Goal: Task Accomplishment & Management: Use online tool/utility

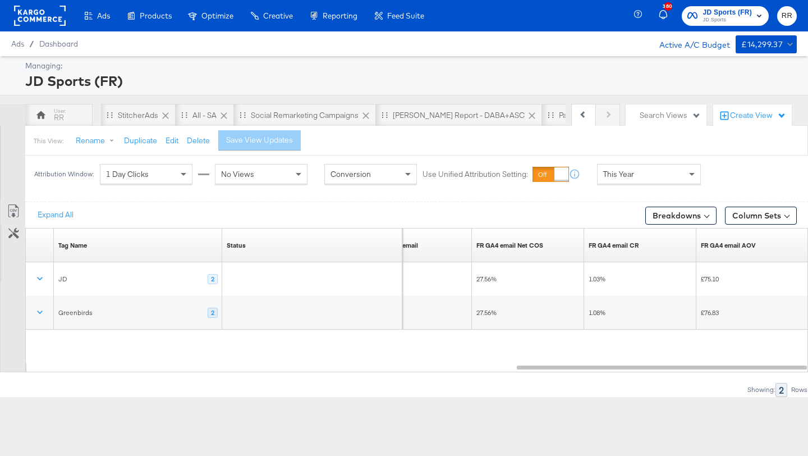
scroll to position [0, 652]
click at [702, 22] on span "JD Sports (FR) JD Sports" at bounding box center [725, 16] width 76 height 18
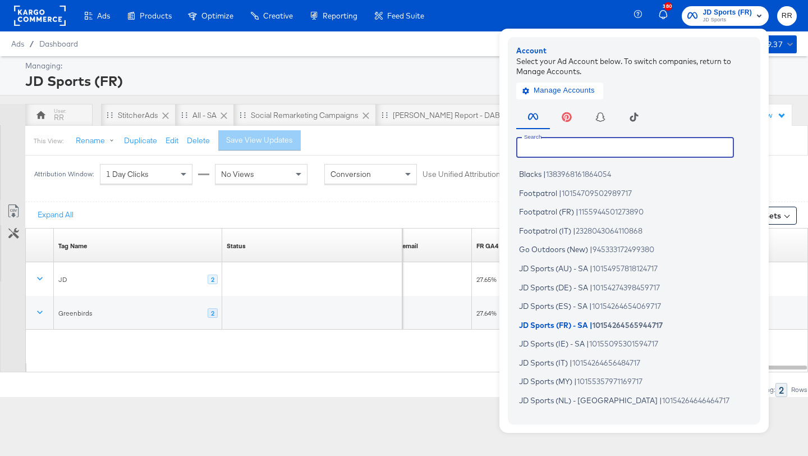
click at [607, 146] on input "text" at bounding box center [625, 147] width 218 height 20
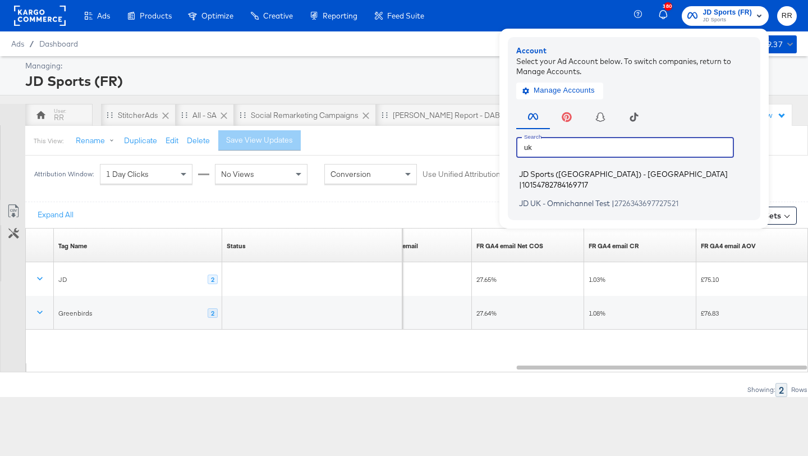
type input "uk"
click at [588, 180] on span "10154782784169717" at bounding box center [555, 184] width 66 height 9
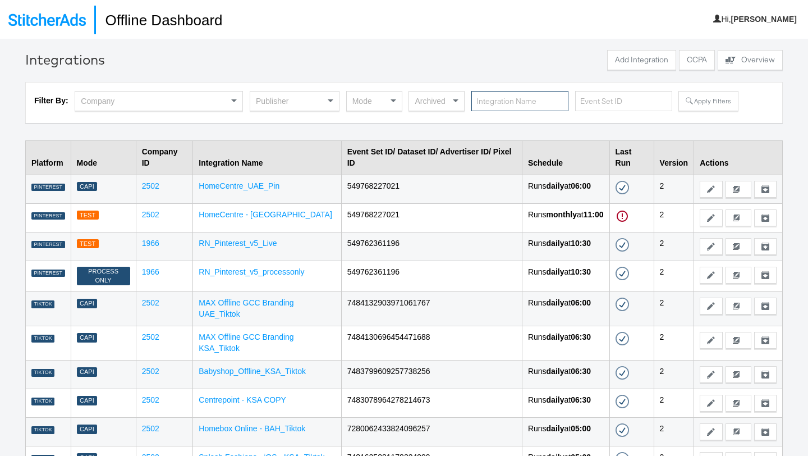
click at [512, 102] on input "text" at bounding box center [519, 101] width 97 height 21
type input "snap"
click at [711, 99] on button "Apply Filters" at bounding box center [707, 101] width 59 height 20
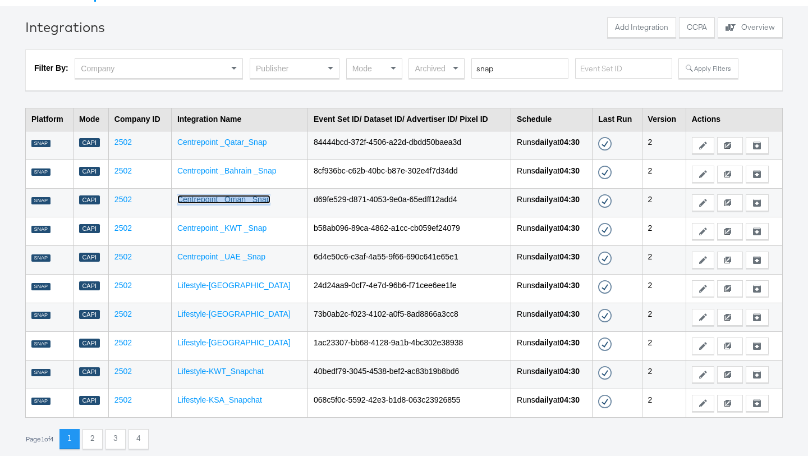
scroll to position [36, 0]
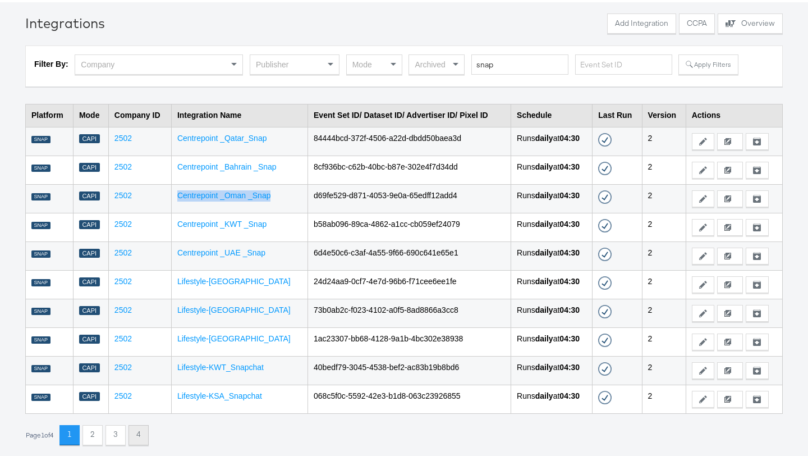
click at [142, 432] on button "4" at bounding box center [138, 435] width 20 height 20
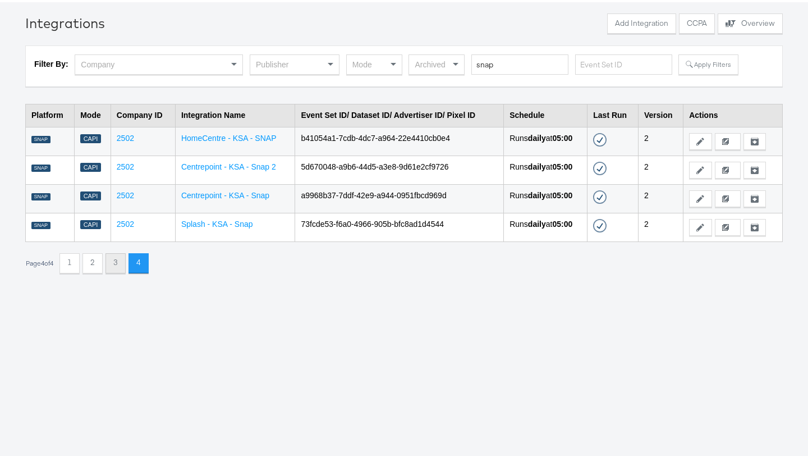
click at [123, 261] on button "3" at bounding box center [115, 263] width 20 height 20
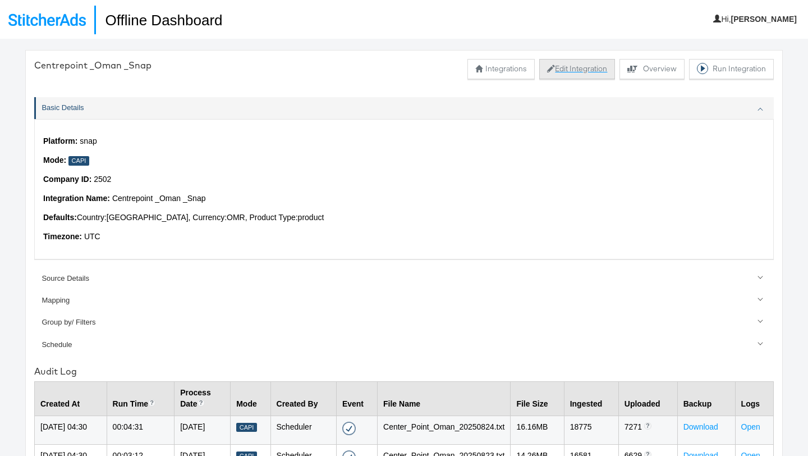
click at [571, 70] on button "Edit Integration" at bounding box center [577, 69] width 76 height 20
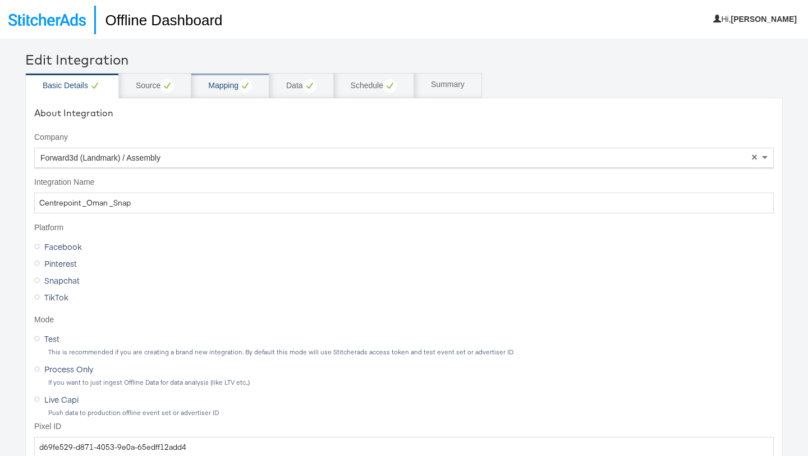
click at [219, 93] on div "Mapping" at bounding box center [230, 85] width 78 height 25
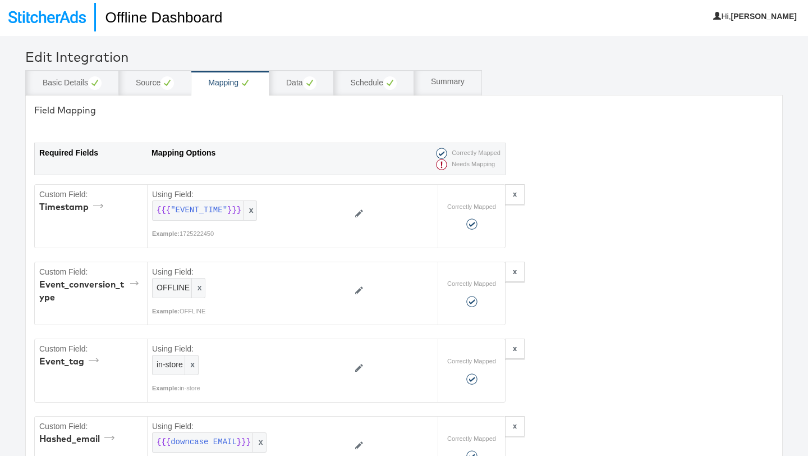
scroll to position [3, 0]
click at [297, 85] on div "Data" at bounding box center [301, 82] width 30 height 13
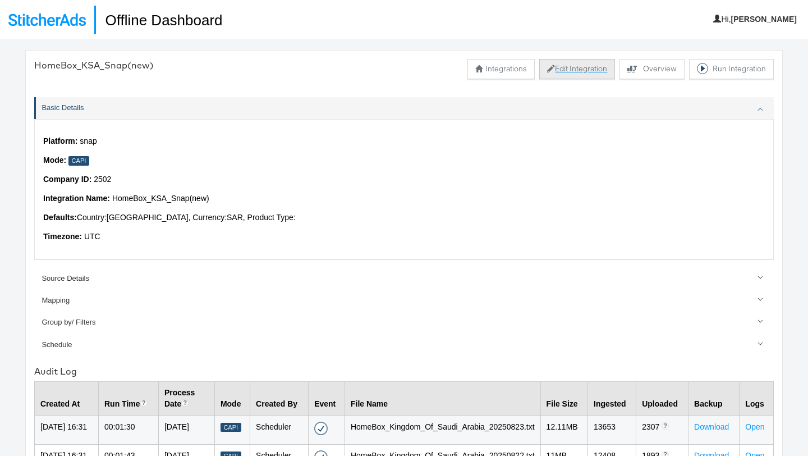
click at [586, 64] on button "Edit Integration" at bounding box center [577, 69] width 76 height 20
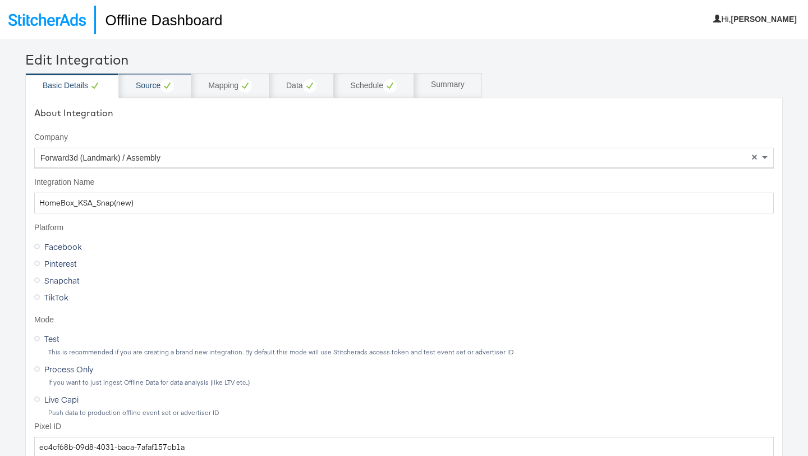
click at [144, 84] on div "Source" at bounding box center [155, 85] width 38 height 13
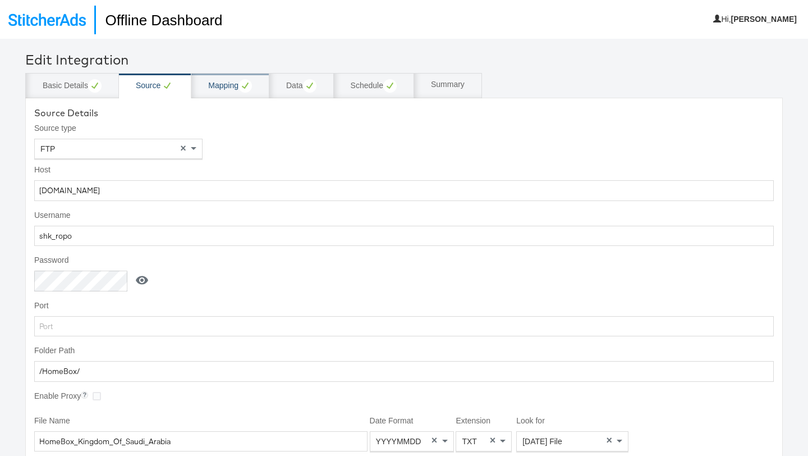
click at [227, 93] on div "Mapping" at bounding box center [230, 85] width 78 height 25
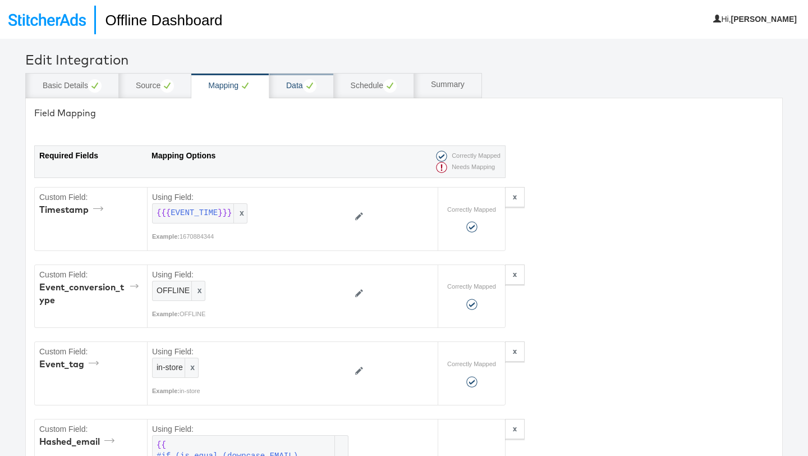
click at [292, 86] on div "Data" at bounding box center [301, 85] width 30 height 13
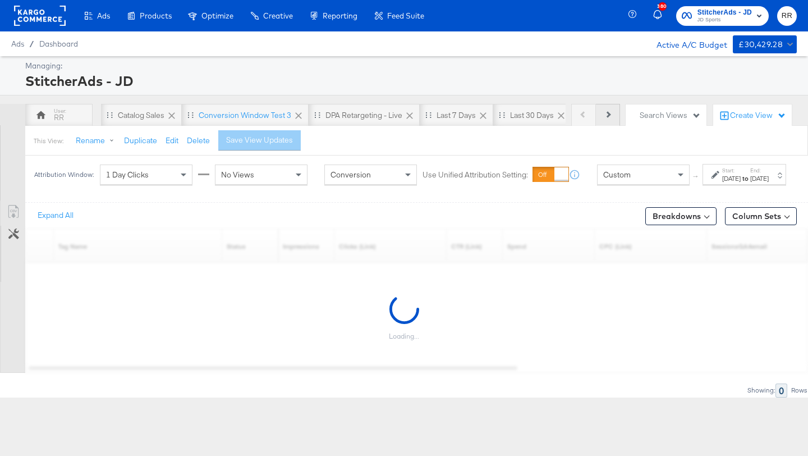
click at [613, 118] on button "Next" at bounding box center [608, 115] width 24 height 22
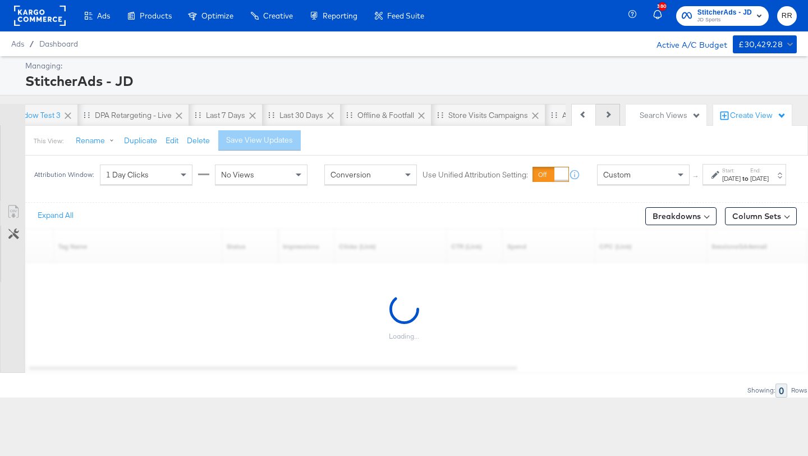
click at [613, 118] on button "Next" at bounding box center [608, 115] width 24 height 22
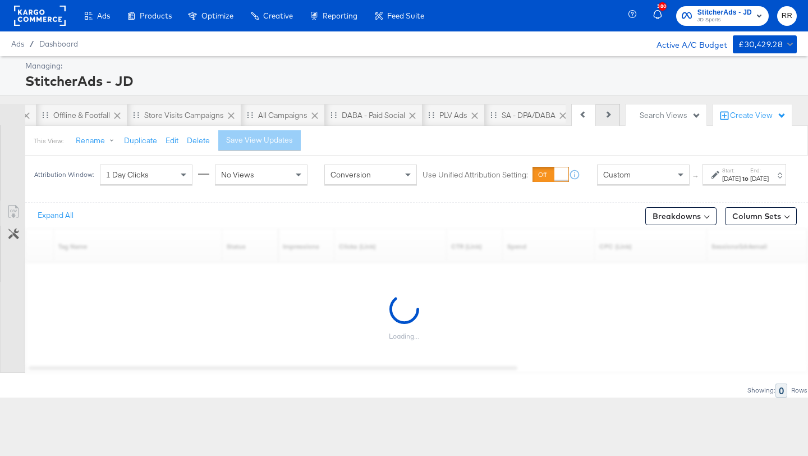
click at [613, 118] on button "Next" at bounding box center [608, 115] width 24 height 22
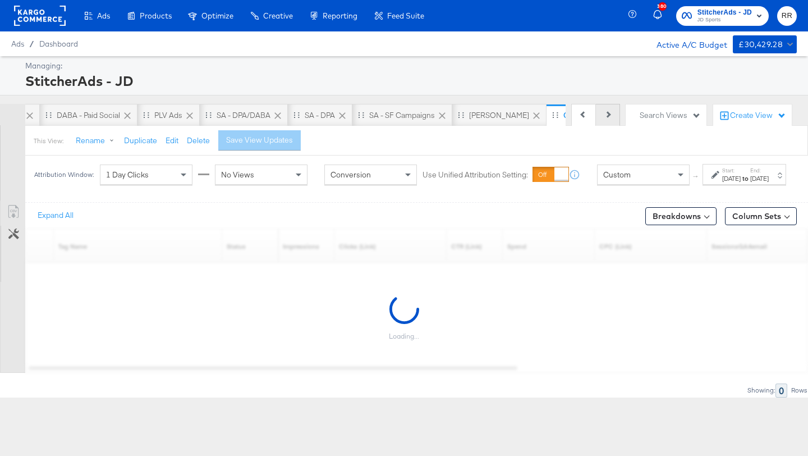
click at [613, 118] on button "Next" at bounding box center [608, 115] width 24 height 22
click at [613, 118] on div "Previous Next" at bounding box center [595, 115] width 49 height 22
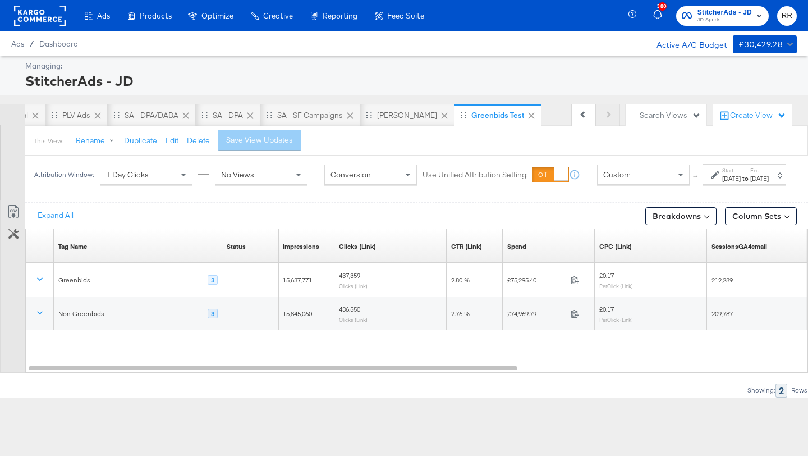
click at [613, 118] on div "Previous Next" at bounding box center [595, 115] width 49 height 22
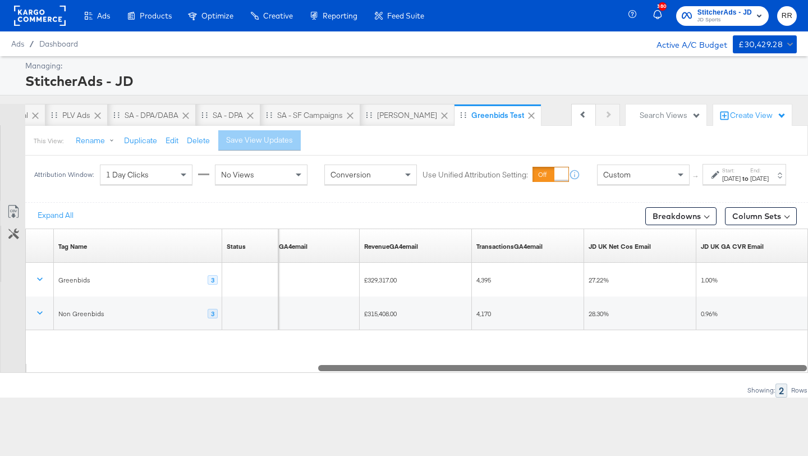
drag, startPoint x: 448, startPoint y: 379, endPoint x: 760, endPoint y: 371, distance: 312.1
click at [760, 371] on div "Tag Name Sorting Unavailable Status Sorting Unavailable SessionsGA4email Sortin…" at bounding box center [416, 300] width 783 height 144
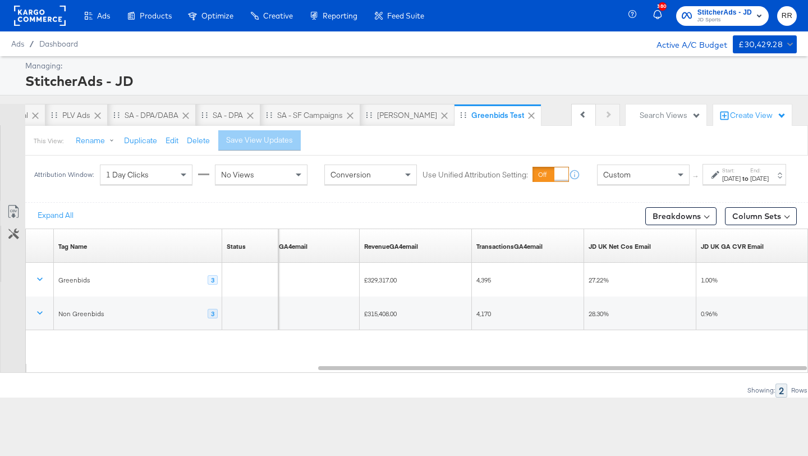
click at [58, 17] on rect at bounding box center [40, 16] width 52 height 20
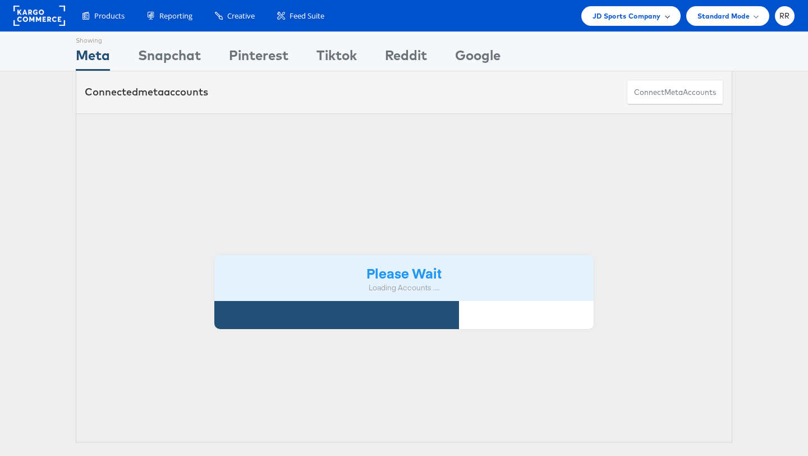
click at [616, 17] on span "JD Sports Company" at bounding box center [627, 16] width 68 height 12
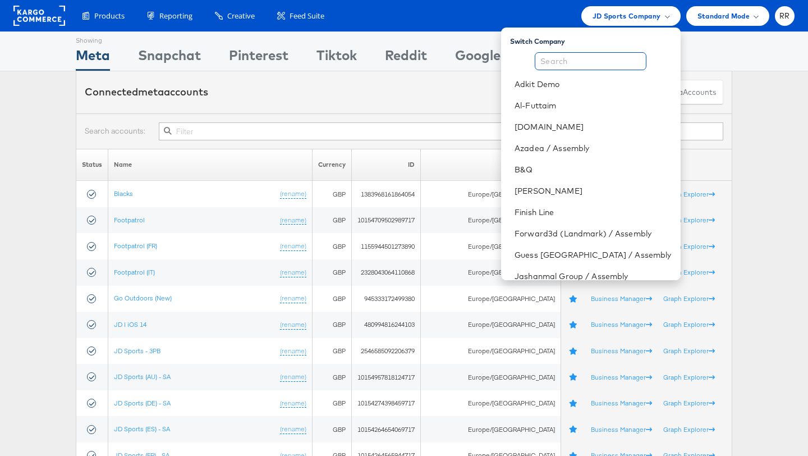
click at [594, 60] on input "text" at bounding box center [591, 61] width 112 height 18
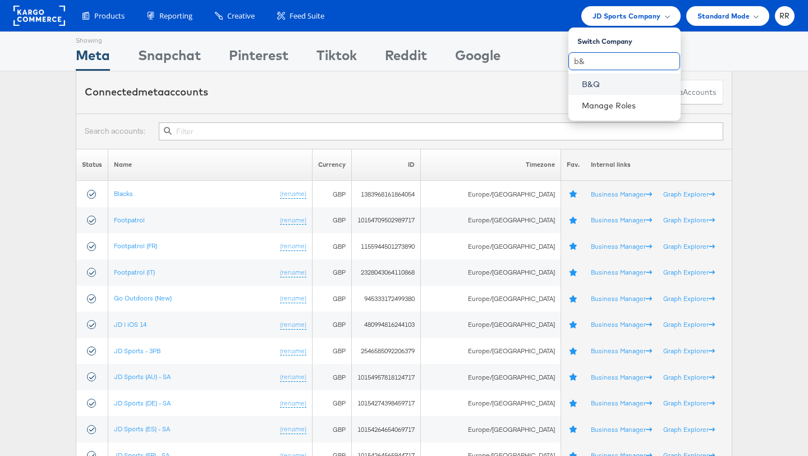
type input "b&"
click at [596, 82] on link "B&Q" at bounding box center [627, 84] width 90 height 11
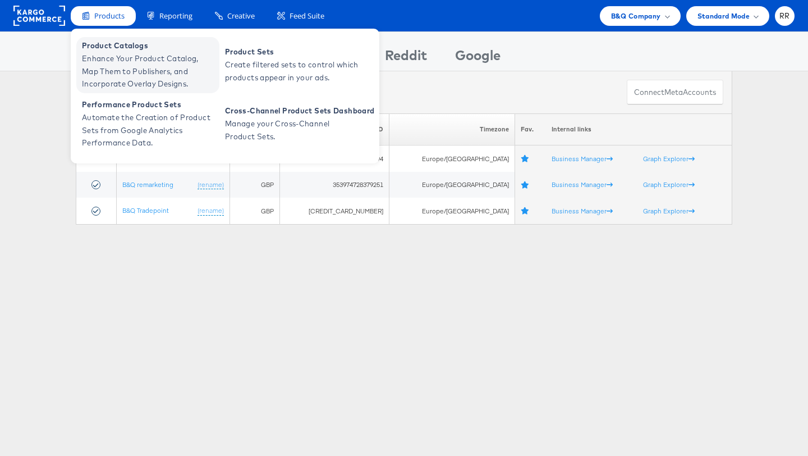
click at [116, 49] on span "Product Catalogs" at bounding box center [149, 45] width 135 height 13
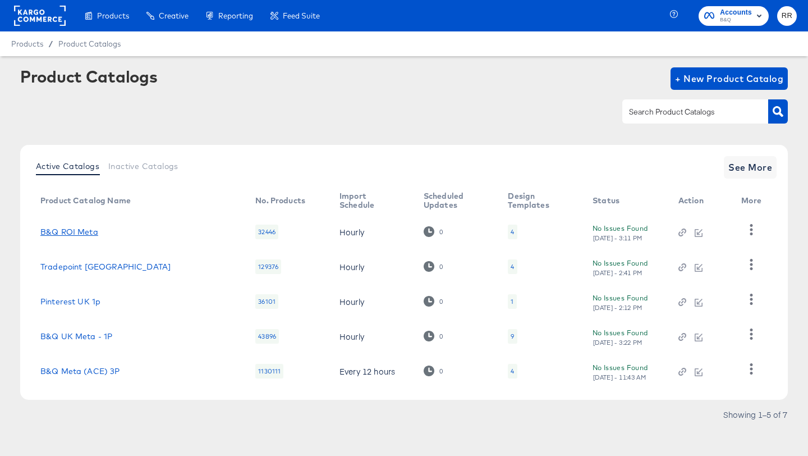
click at [70, 228] on link "B&Q ROI Meta" at bounding box center [69, 231] width 58 height 9
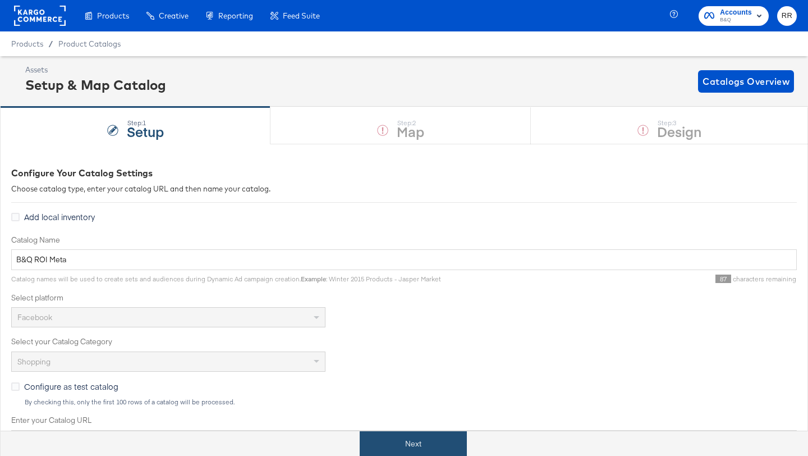
click at [398, 446] on button "Next" at bounding box center [413, 443] width 107 height 25
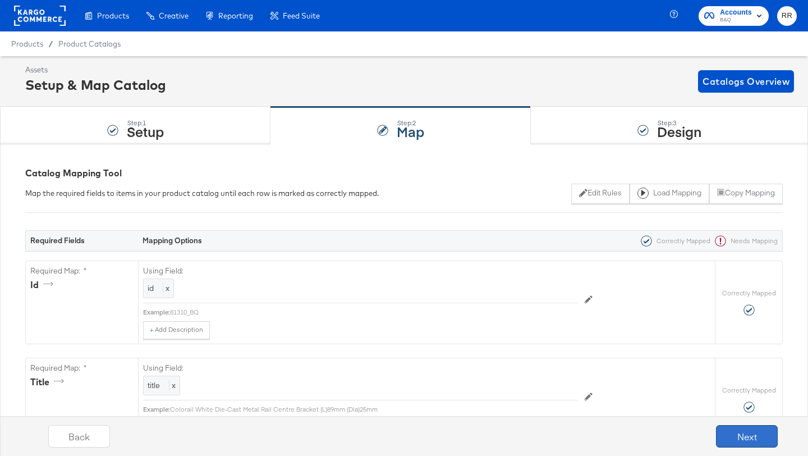
click at [740, 438] on button "Next" at bounding box center [747, 436] width 62 height 22
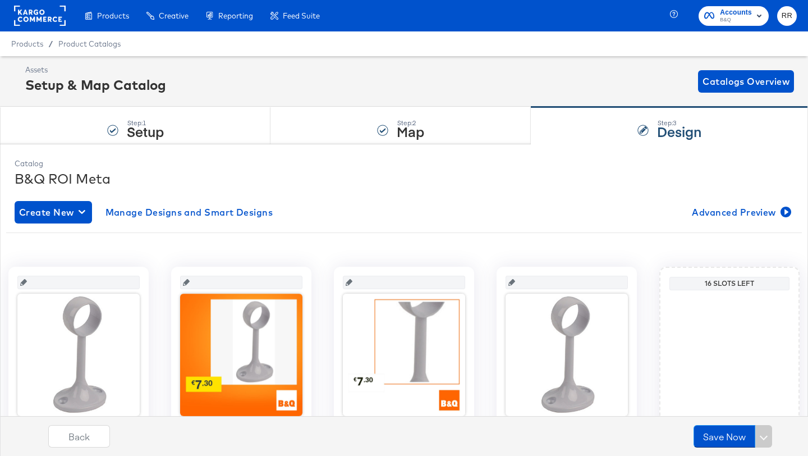
scroll to position [79, 0]
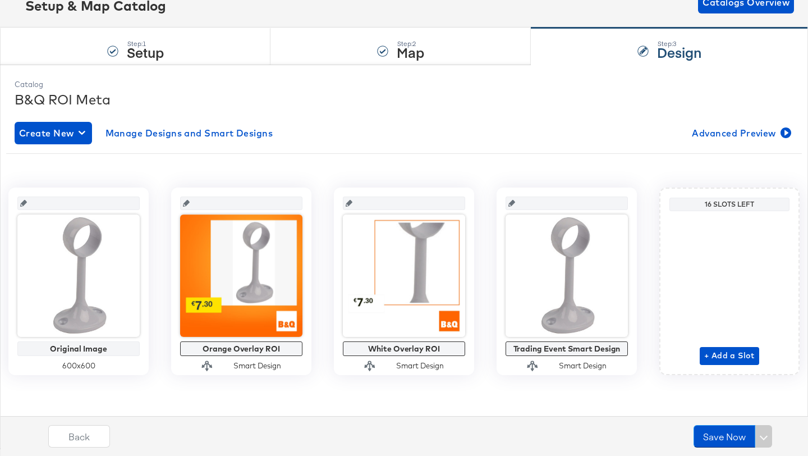
click at [27, 203] on icon at bounding box center [23, 203] width 7 height 7
click at [26, 204] on icon at bounding box center [23, 203] width 7 height 7
click at [70, 204] on input "text" at bounding box center [82, 198] width 110 height 30
click at [131, 47] on strong "Setup" at bounding box center [145, 52] width 37 height 19
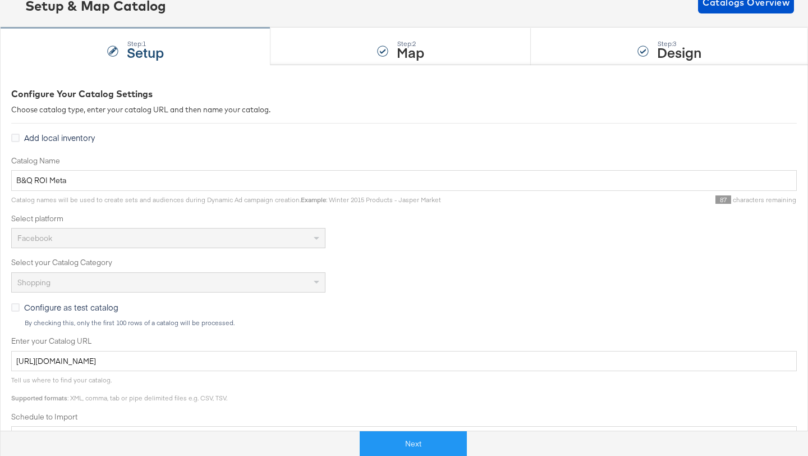
scroll to position [0, 0]
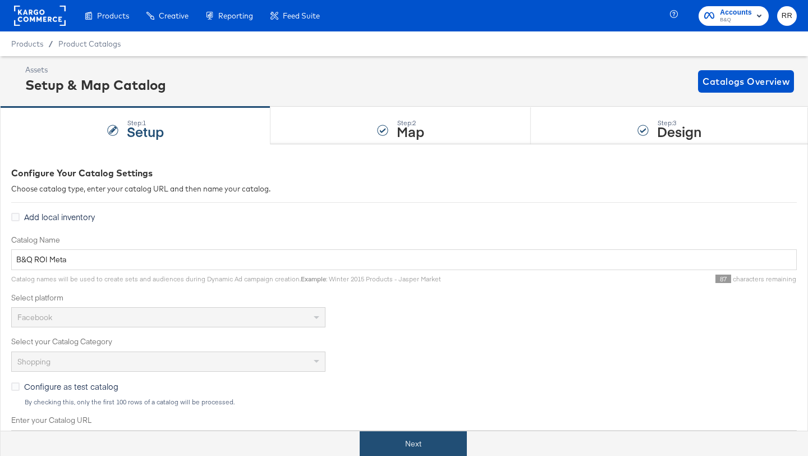
click at [384, 444] on button "Next" at bounding box center [413, 443] width 107 height 25
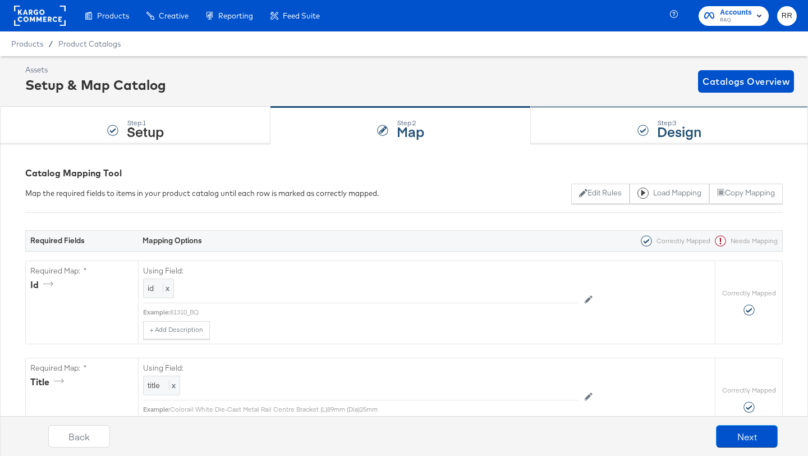
click at [580, 132] on div "Step: 3 Design" at bounding box center [669, 125] width 277 height 37
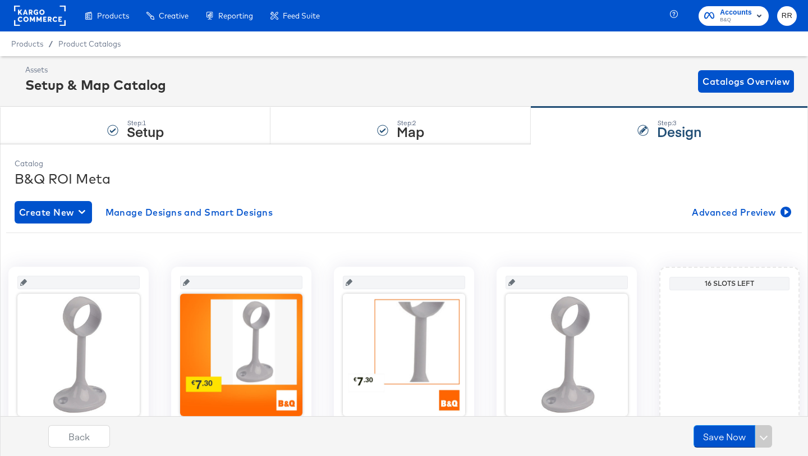
click at [27, 281] on icon at bounding box center [23, 282] width 7 height 7
click at [398, 125] on strong "Map" at bounding box center [410, 131] width 27 height 19
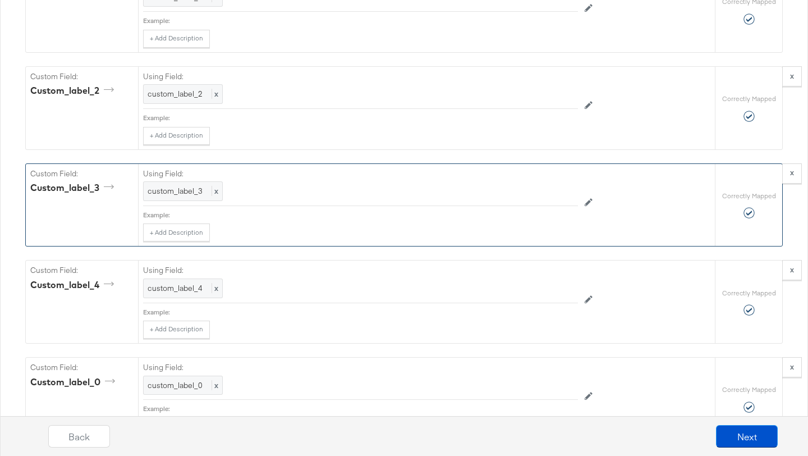
scroll to position [1412, 0]
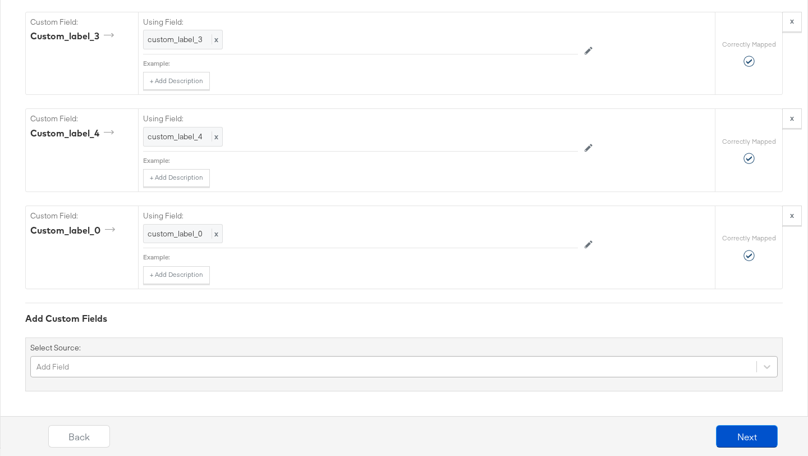
click at [333, 369] on div "Add Field" at bounding box center [403, 366] width 747 height 21
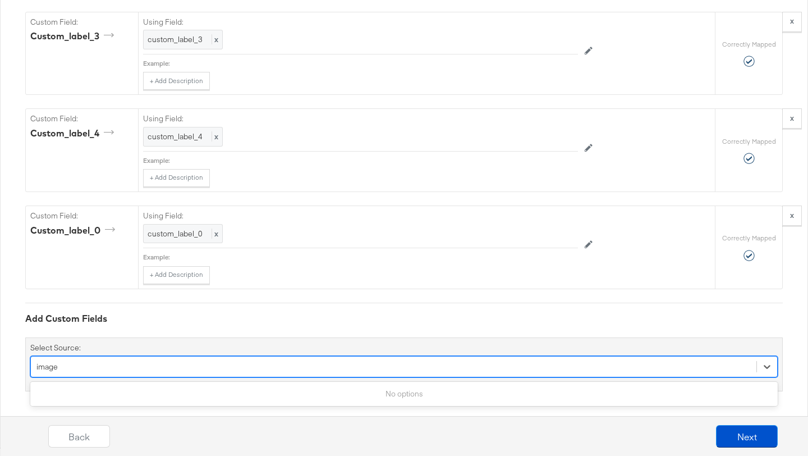
scroll to position [1507, 0]
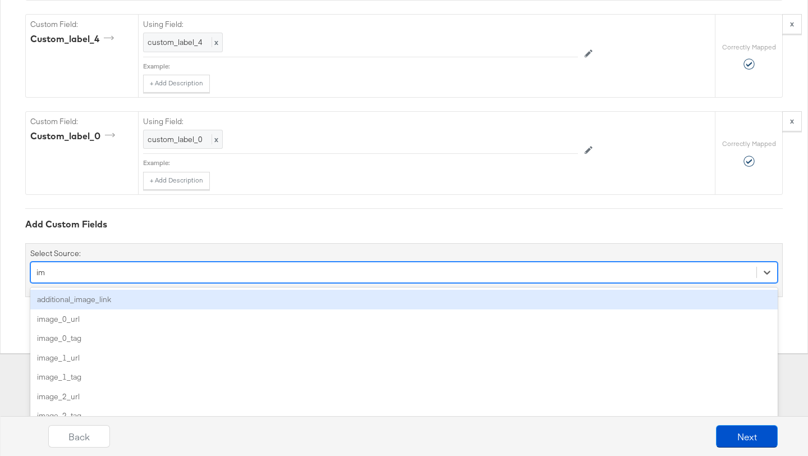
type input "i"
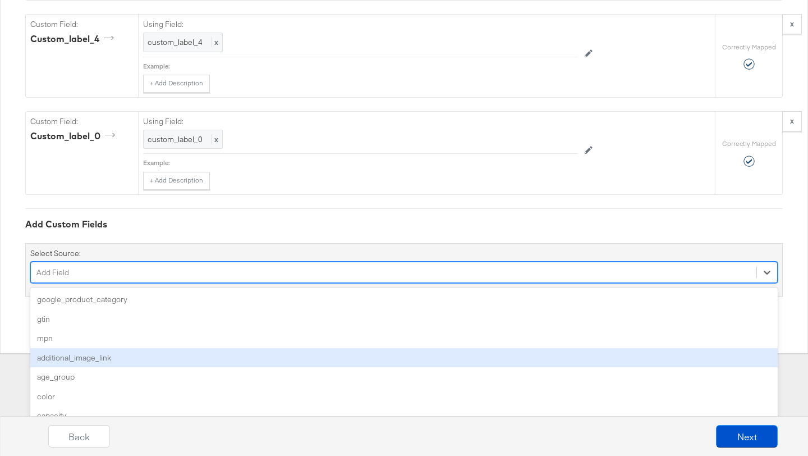
type input "0"
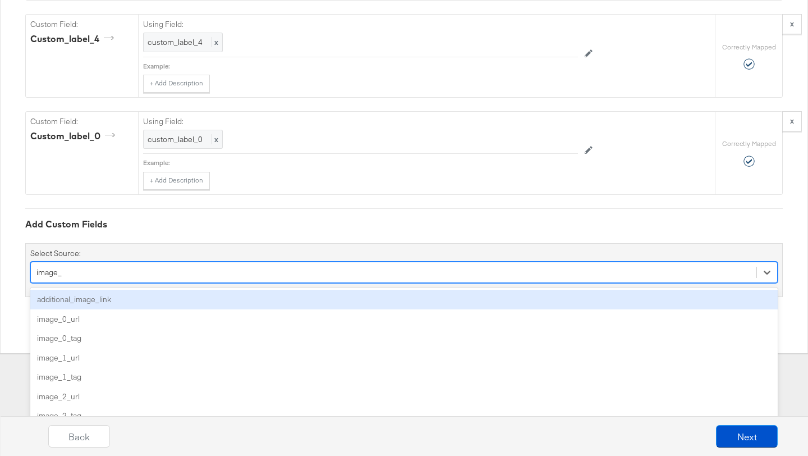
type input "image_0"
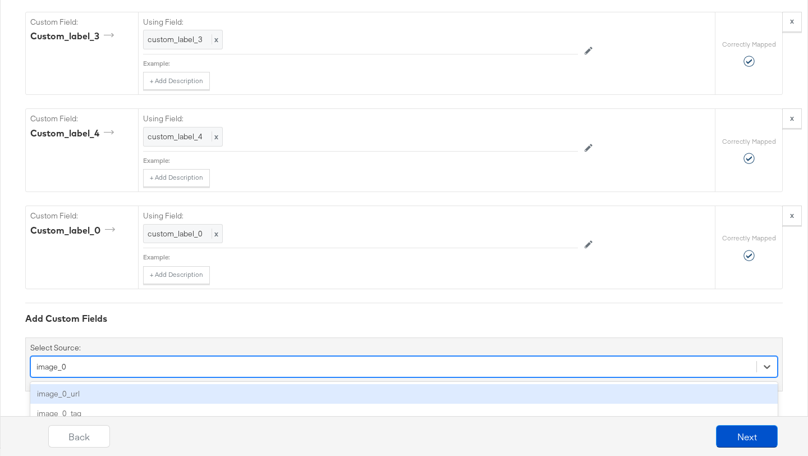
scroll to position [1412, 0]
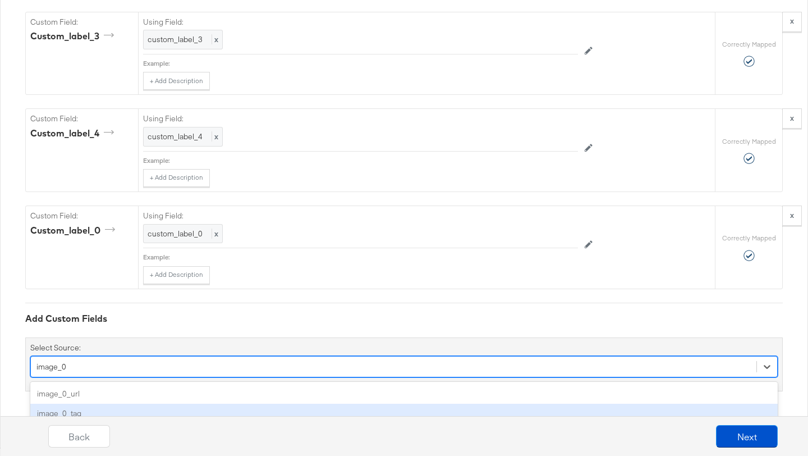
click at [134, 406] on div "image_0_tag" at bounding box center [403, 413] width 747 height 20
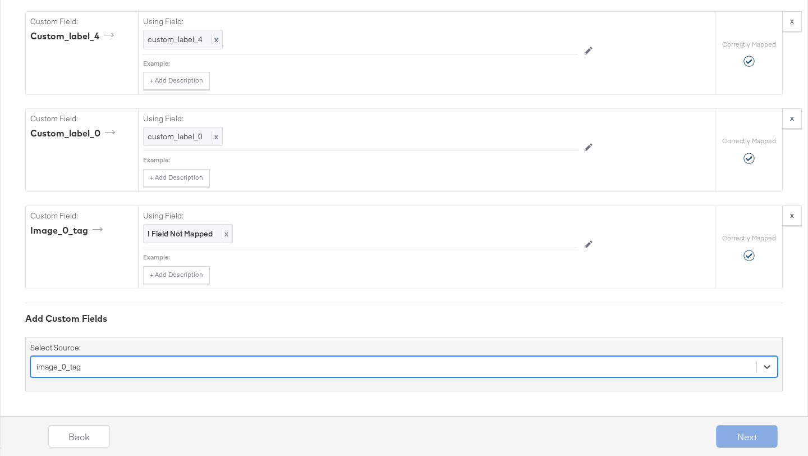
scroll to position [1604, 0]
click at [67, 368] on div "option image_0_tag, selected. Select is focused ,type to refine list, press Dow…" at bounding box center [403, 366] width 747 height 21
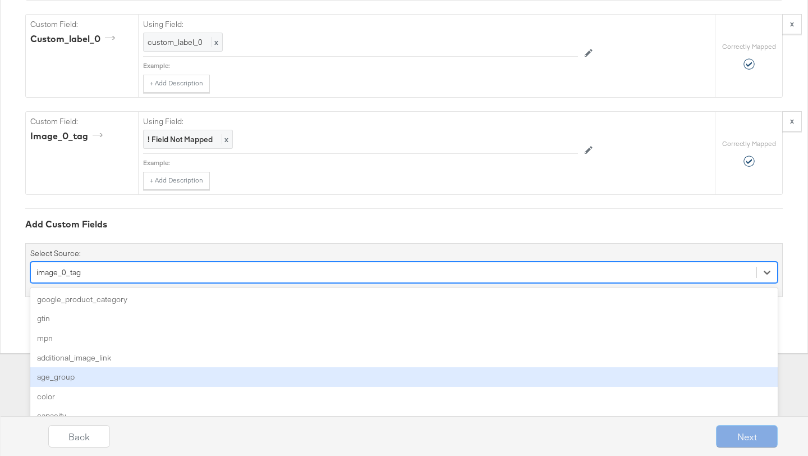
click at [63, 283] on div "option image_0_tag, selected. option age_group focused, 5 of 165. 165 results a…" at bounding box center [403, 271] width 747 height 21
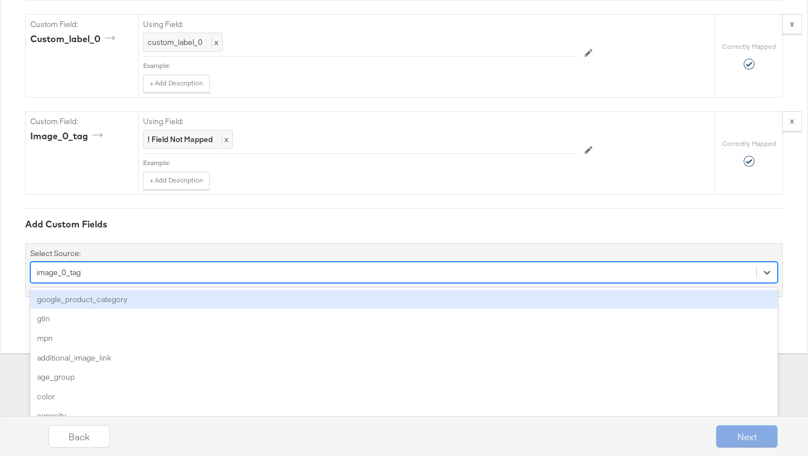
scroll to position [1509, 0]
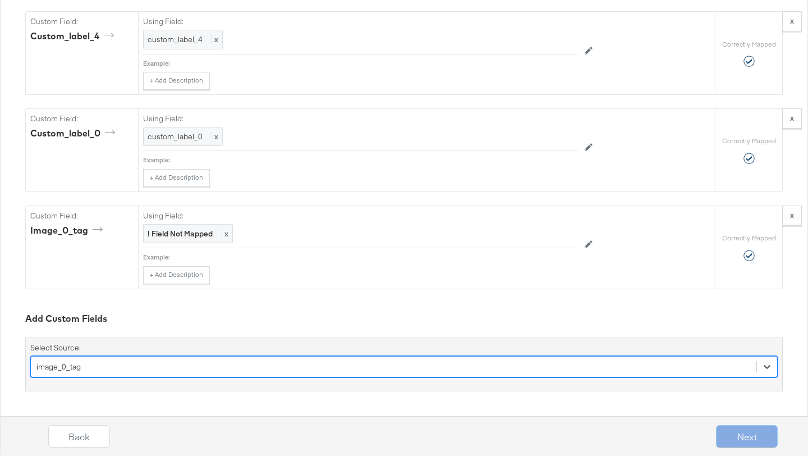
click at [70, 274] on div "Custom Field: image_0_tag" at bounding box center [82, 247] width 112 height 82
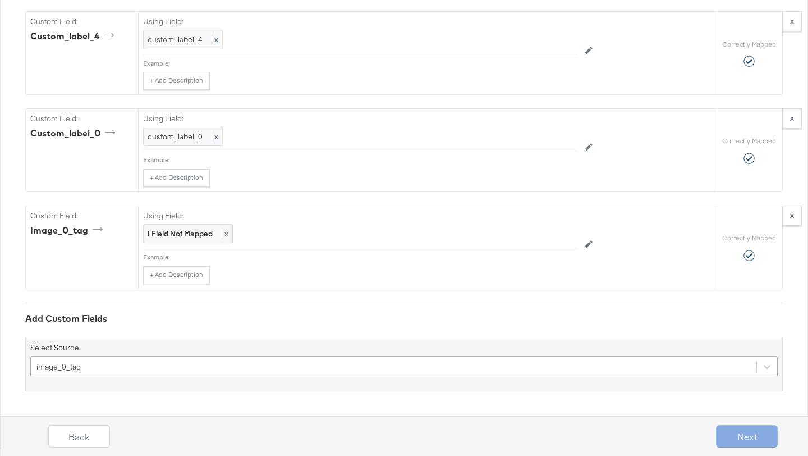
click at [70, 274] on div "Custom Field: image_0_tag" at bounding box center [82, 247] width 112 height 82
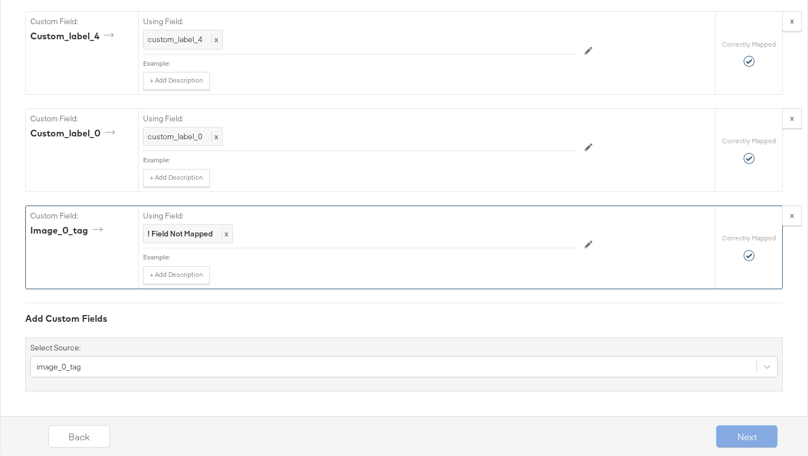
click at [77, 229] on div "image_0_tag" at bounding box center [68, 230] width 76 height 13
copy div "image_0_tag"
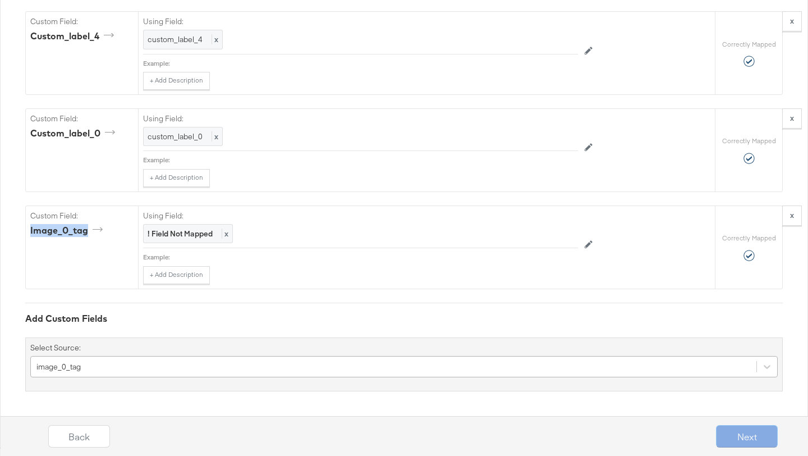
click at [112, 366] on div "image_0_tag" at bounding box center [403, 366] width 747 height 21
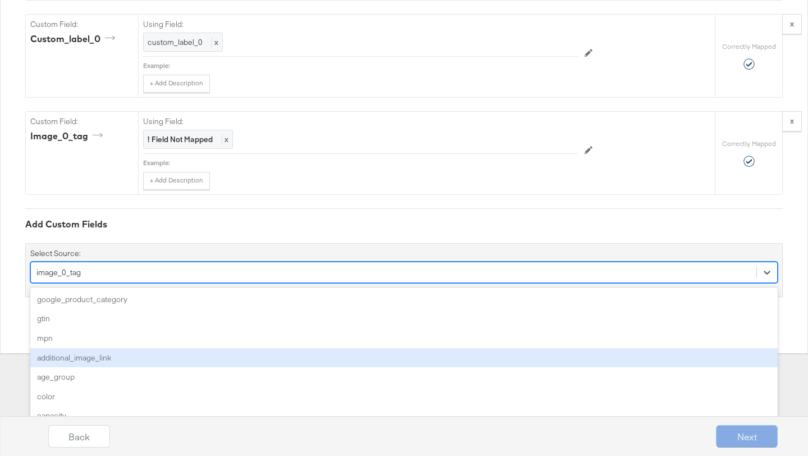
paste input "image_0_tag"
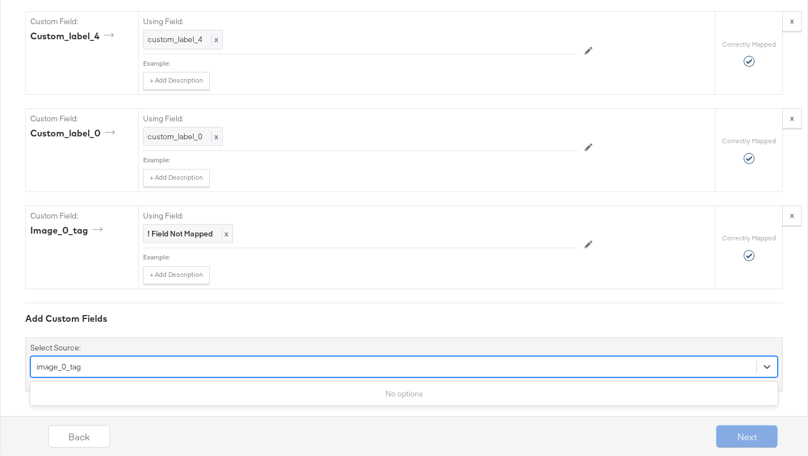
scroll to position [1509, 0]
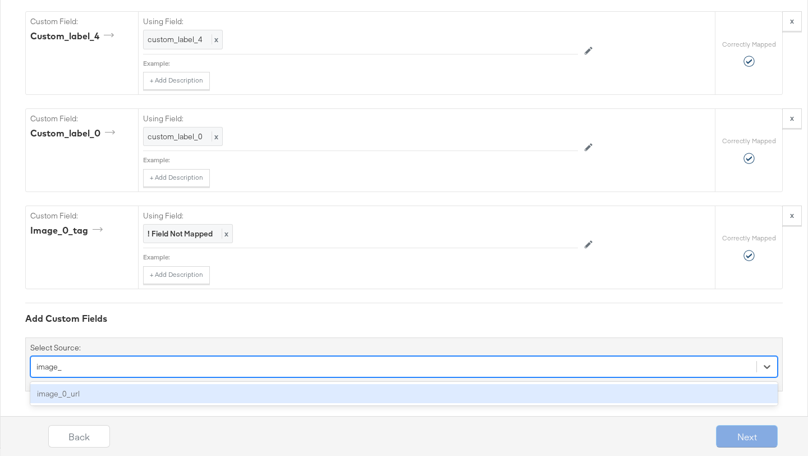
type input "image_1"
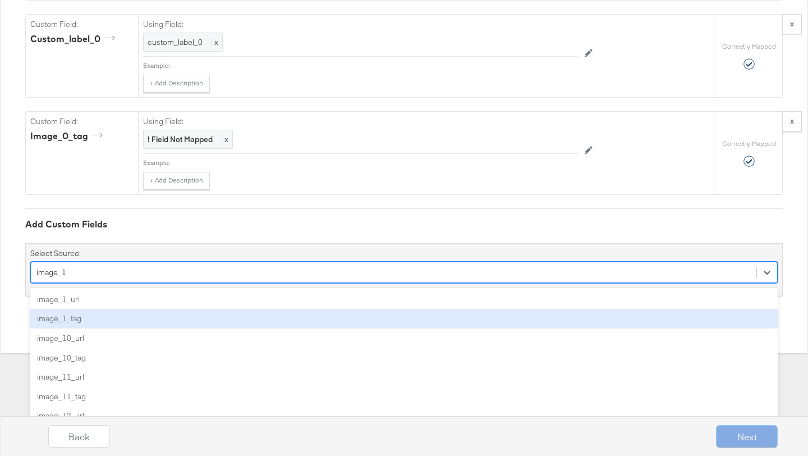
click at [117, 310] on div "image_1_tag" at bounding box center [403, 319] width 747 height 20
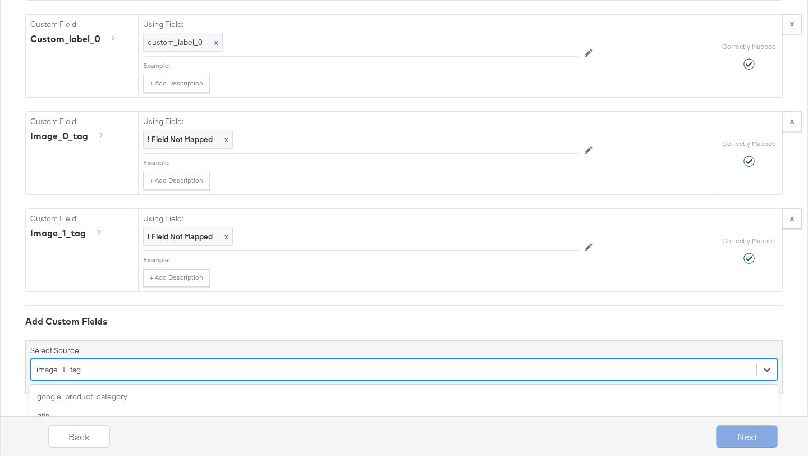
click at [110, 368] on div "option image_1_tag, selected. option age_group focused, 5 of 164. 164 results a…" at bounding box center [403, 369] width 747 height 21
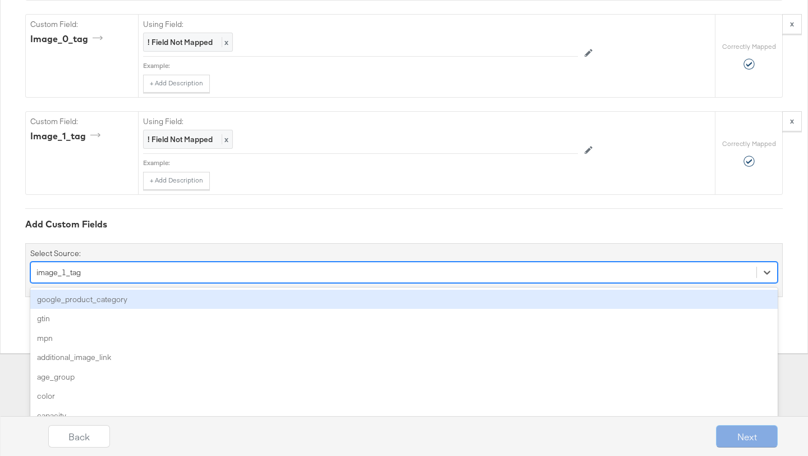
paste input "image_0_tag"
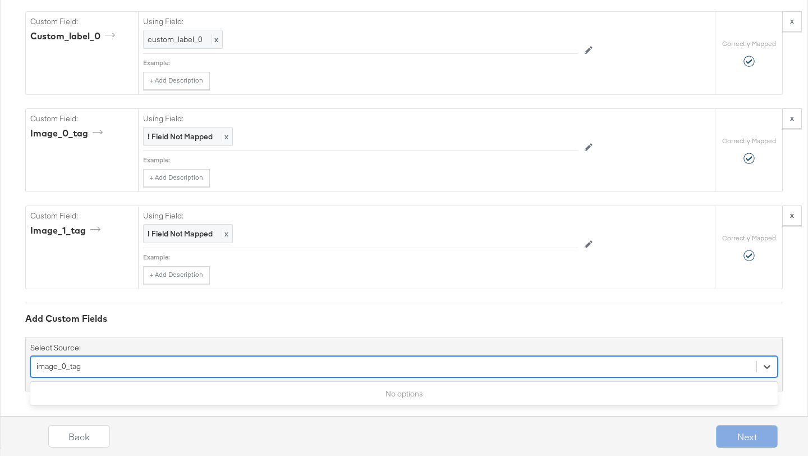
scroll to position [1606, 0]
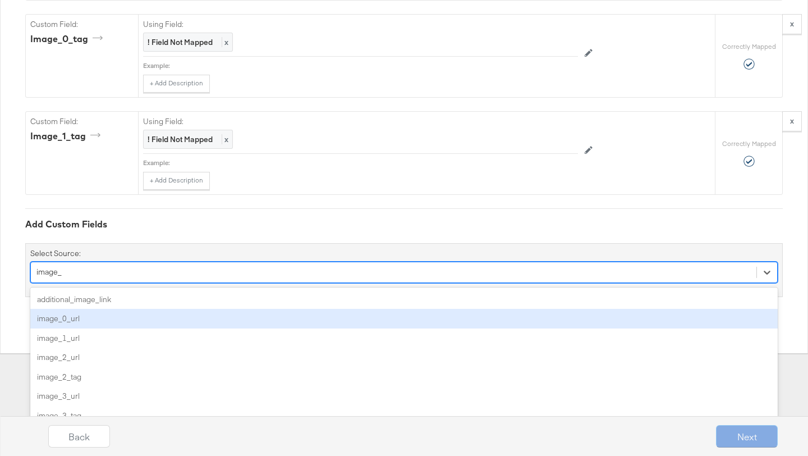
type input "image_2"
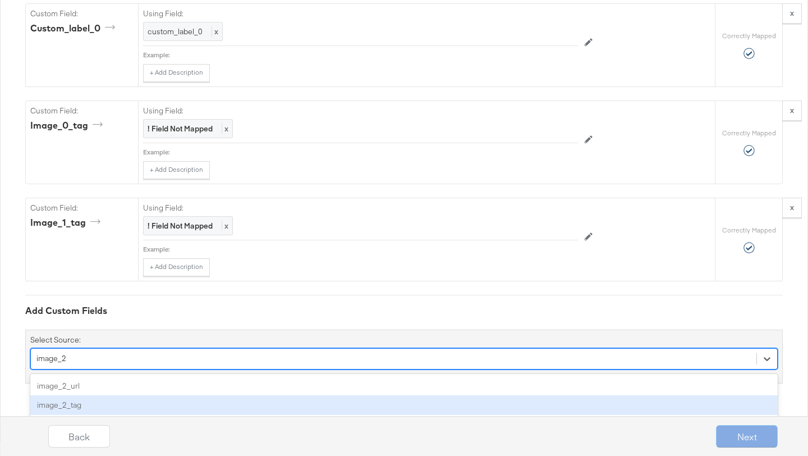
click at [99, 402] on div "image_2_tag" at bounding box center [403, 405] width 747 height 20
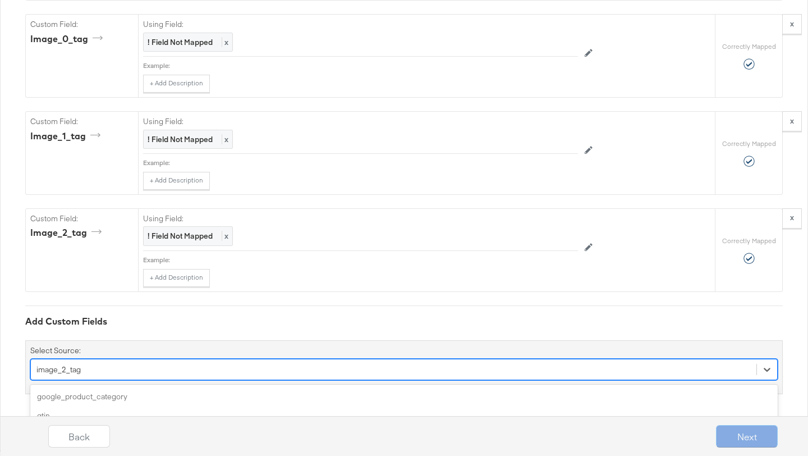
scroll to position [1798, 0]
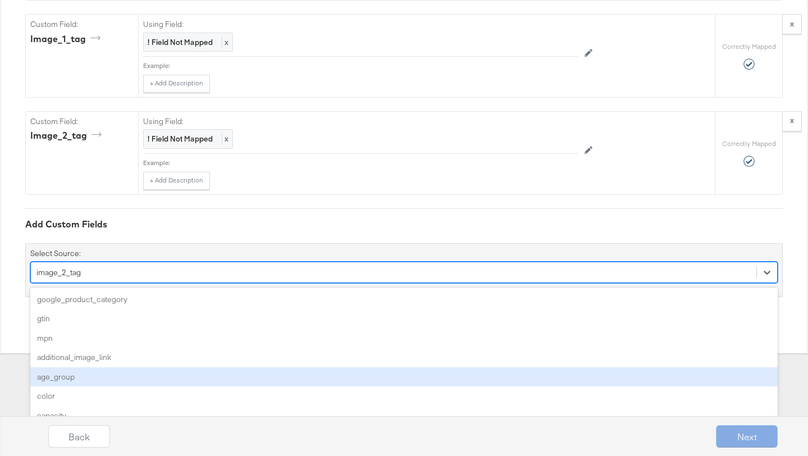
click at [98, 283] on div "option image_2_tag, selected. option age_group focused, 5 of 163. 163 results a…" at bounding box center [403, 271] width 747 height 21
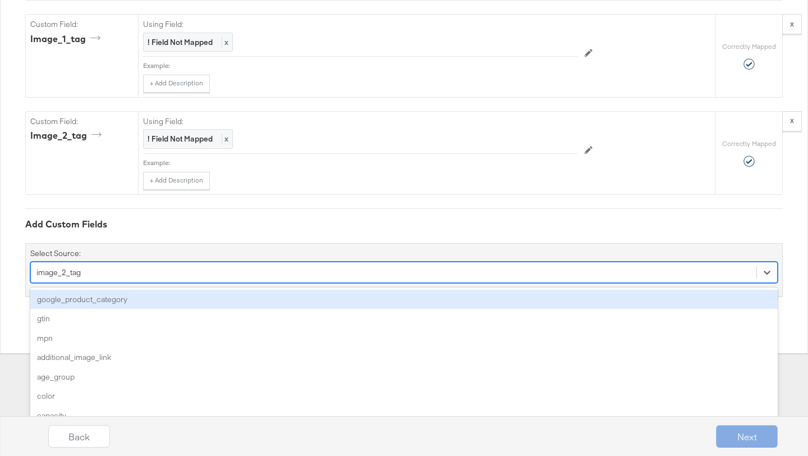
scroll to position [1704, 0]
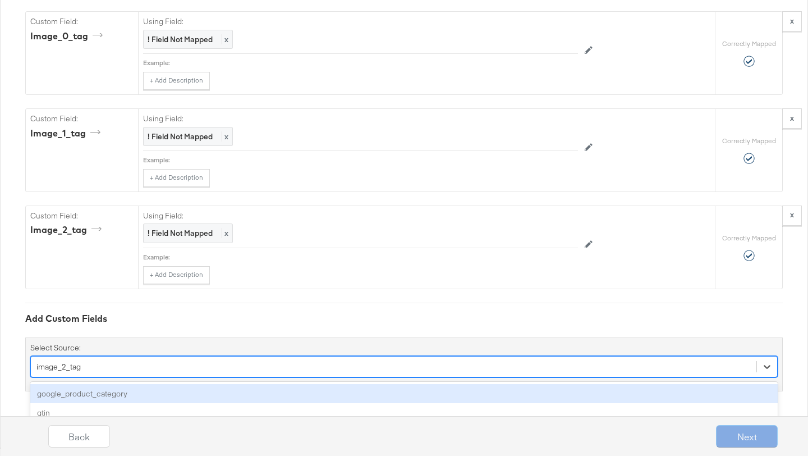
type input "3"
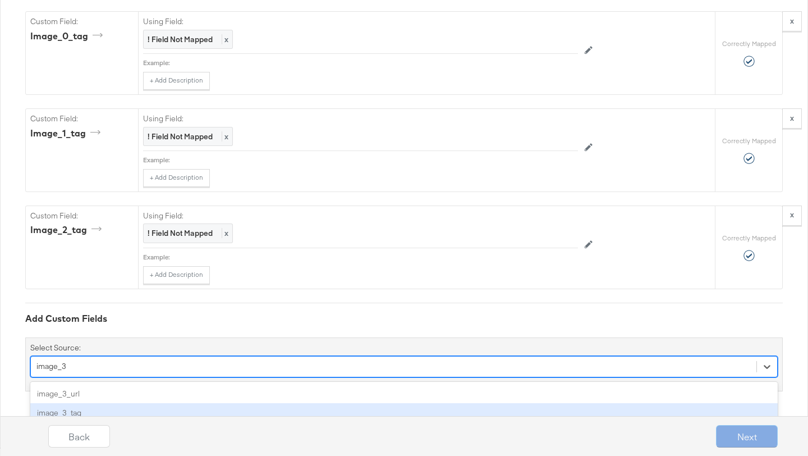
type input "image_3"
click at [108, 407] on div "Back Next" at bounding box center [413, 431] width 808 height 48
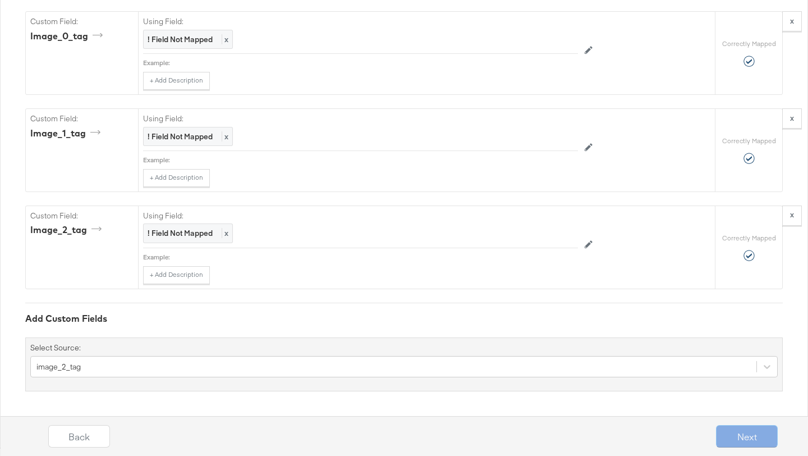
click at [738, 426] on div "Next" at bounding box center [747, 436] width 62 height 22
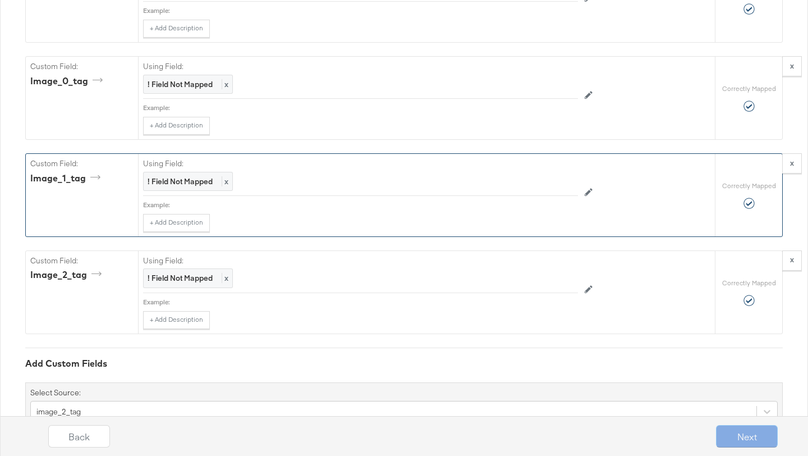
scroll to position [1646, 0]
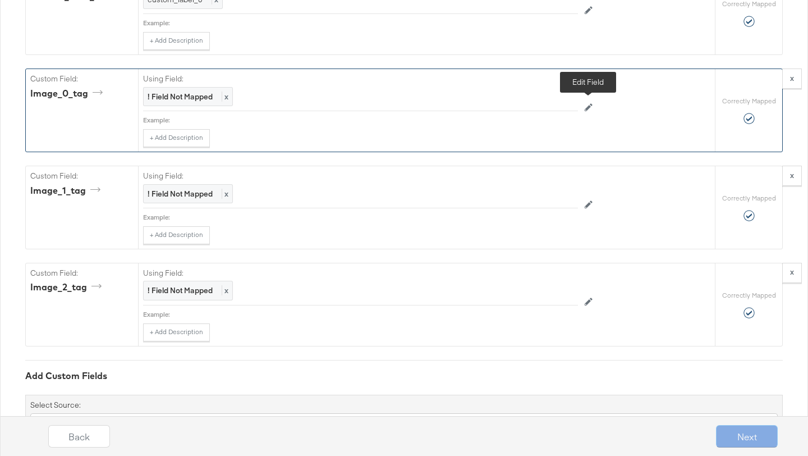
click at [592, 111] on icon at bounding box center [589, 107] width 8 height 8
click at [590, 112] on icon at bounding box center [589, 108] width 8 height 8
click at [587, 106] on icon at bounding box center [589, 107] width 8 height 8
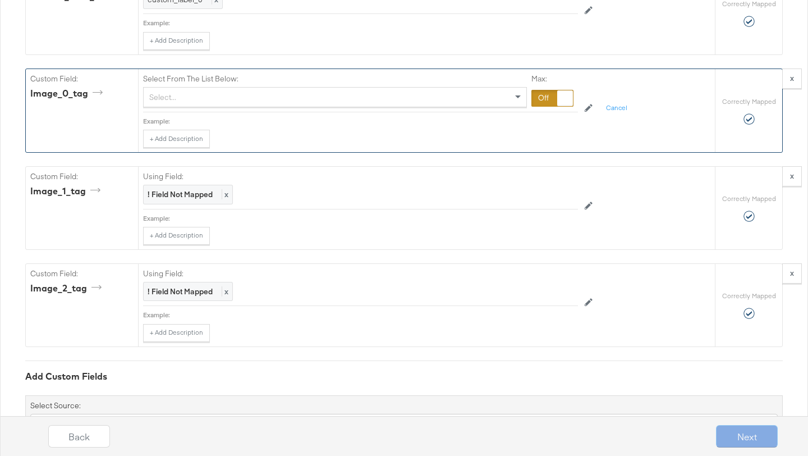
click at [546, 100] on div at bounding box center [552, 98] width 42 height 17
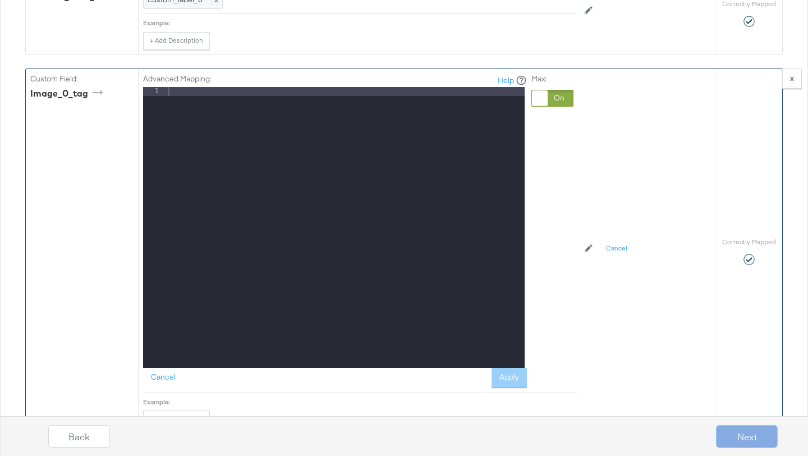
click at [420, 108] on div at bounding box center [345, 236] width 359 height 299
click at [496, 380] on button "Apply" at bounding box center [509, 378] width 35 height 20
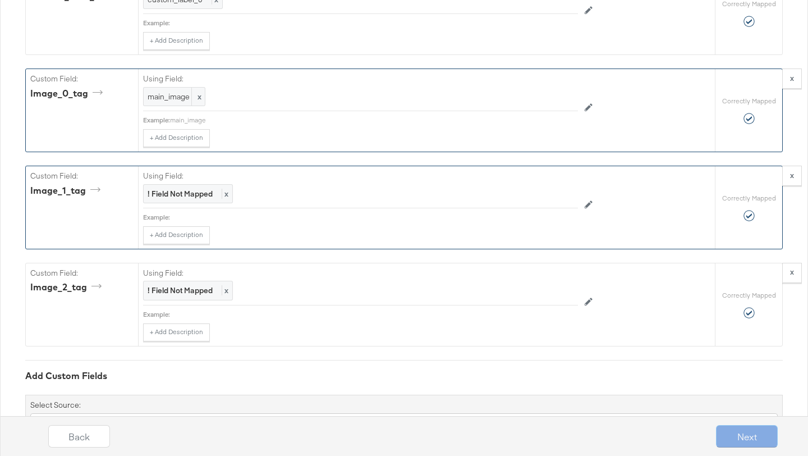
click at [584, 201] on button at bounding box center [588, 205] width 21 height 18
click at [553, 199] on div at bounding box center [552, 195] width 42 height 17
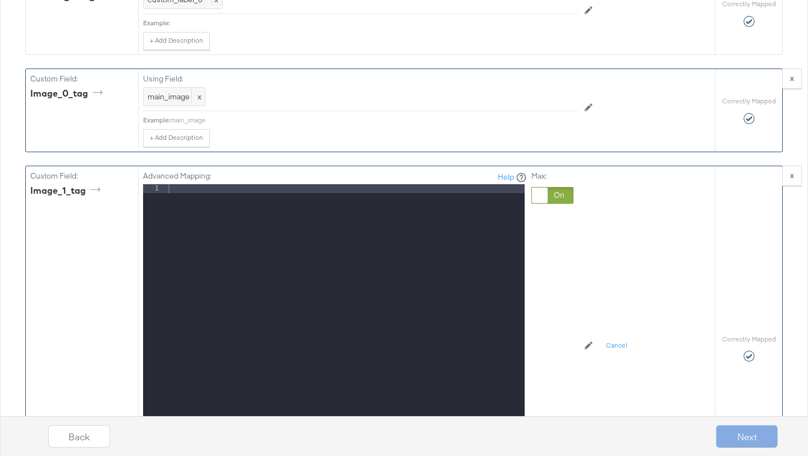
click at [475, 203] on div at bounding box center [345, 333] width 359 height 299
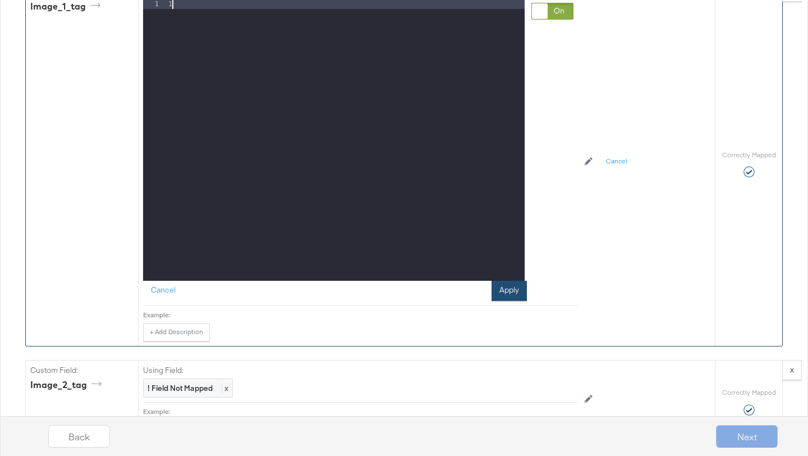
click at [512, 288] on button "Apply" at bounding box center [509, 291] width 35 height 20
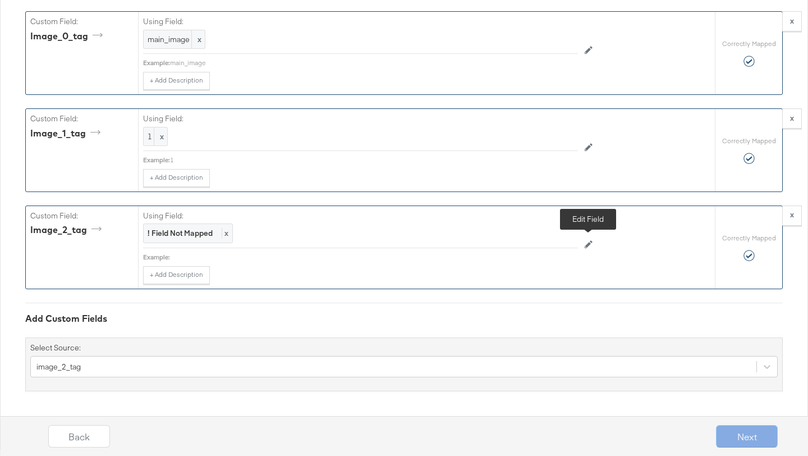
click at [582, 246] on button at bounding box center [588, 245] width 21 height 18
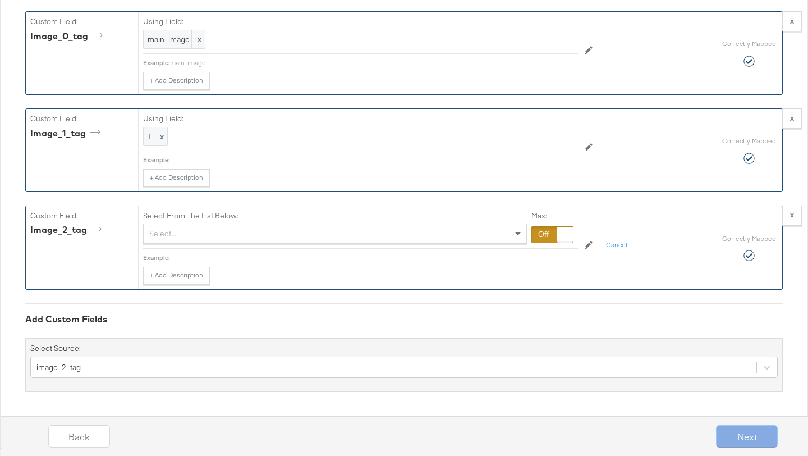
click at [551, 240] on div at bounding box center [552, 234] width 42 height 17
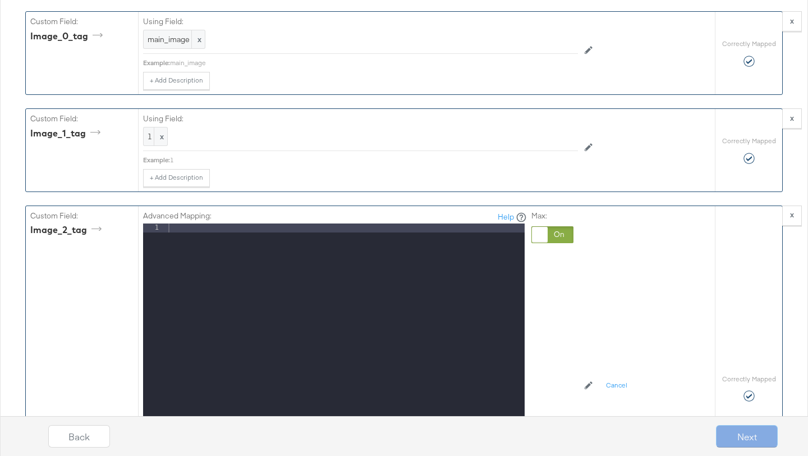
click at [463, 250] on div at bounding box center [345, 372] width 359 height 299
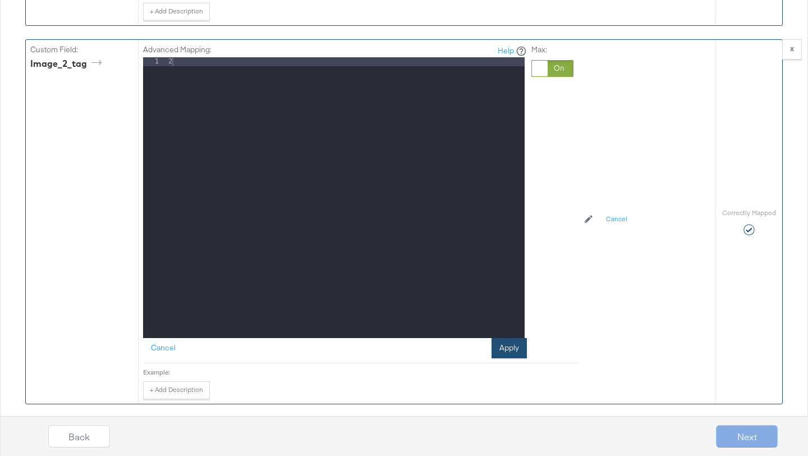
click at [517, 345] on button "Apply" at bounding box center [509, 348] width 35 height 20
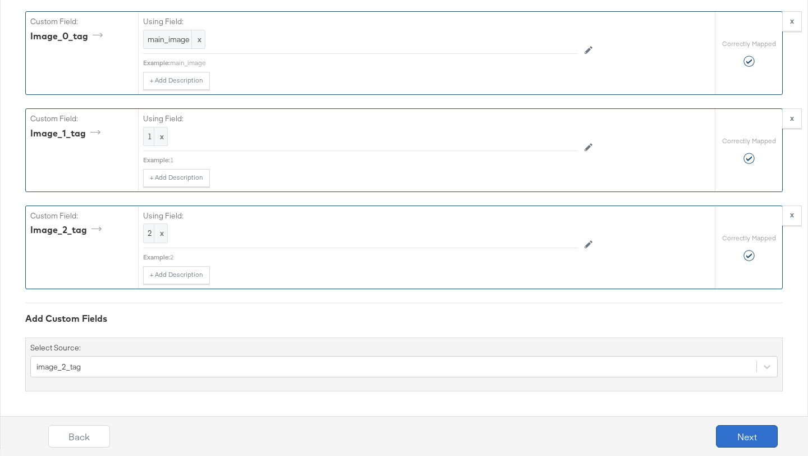
click at [741, 437] on button "Next" at bounding box center [747, 436] width 62 height 22
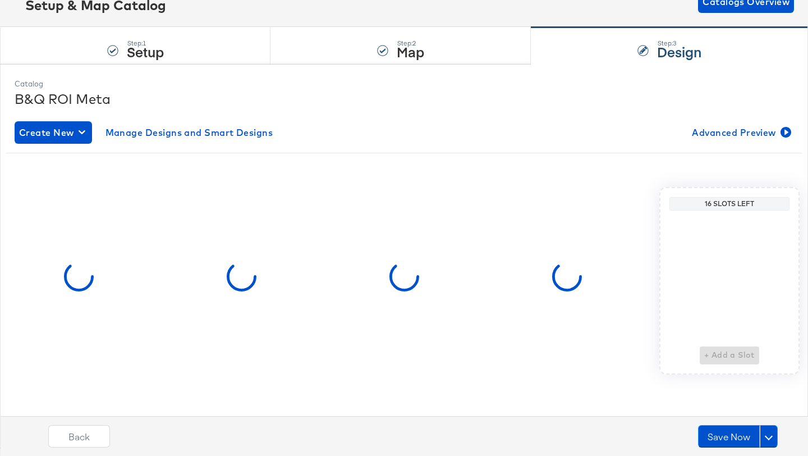
scroll to position [0, 0]
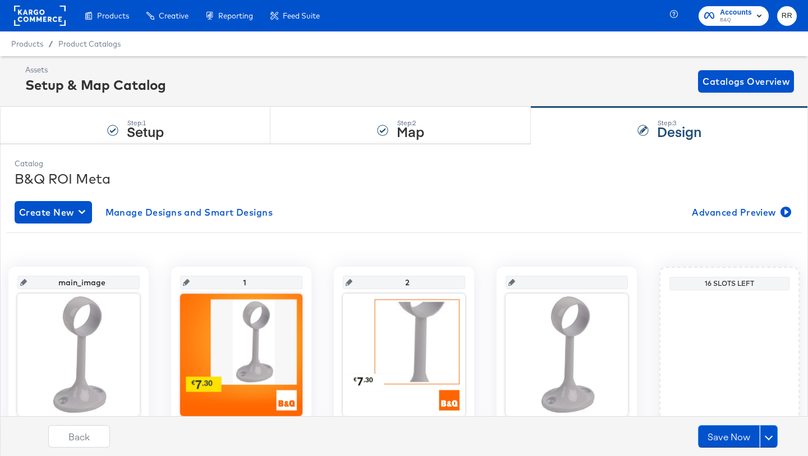
click at [515, 279] on icon at bounding box center [511, 282] width 7 height 7
click at [541, 282] on input "text" at bounding box center [570, 278] width 110 height 30
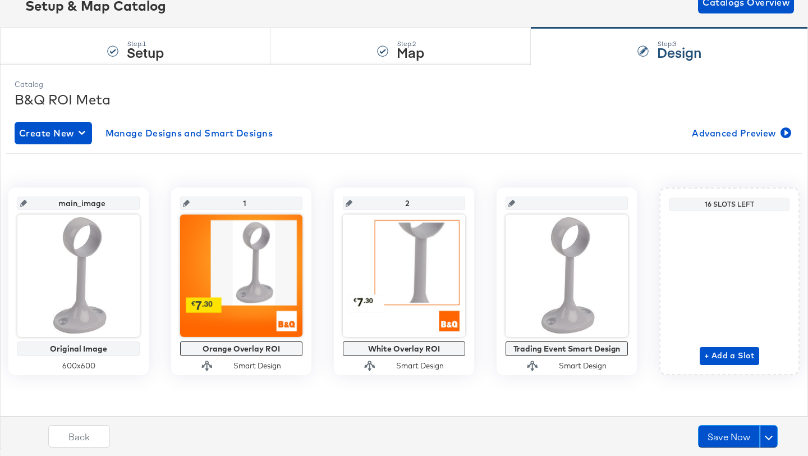
click at [240, 206] on input "1" at bounding box center [245, 198] width 110 height 30
click at [245, 203] on input "1" at bounding box center [245, 198] width 110 height 30
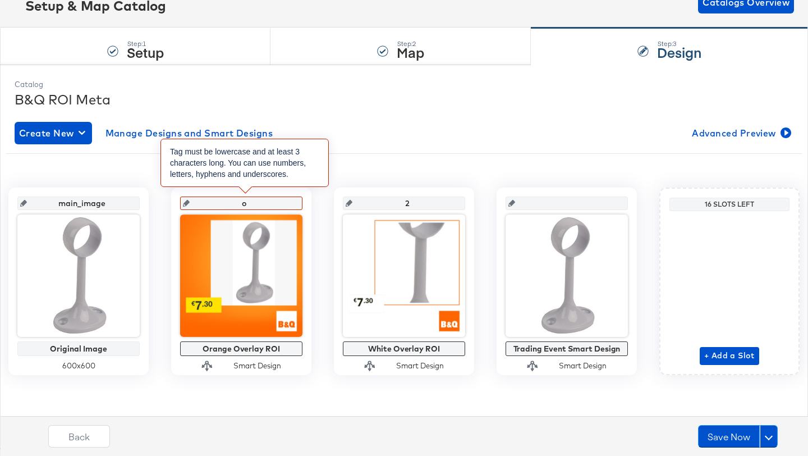
type input "or"
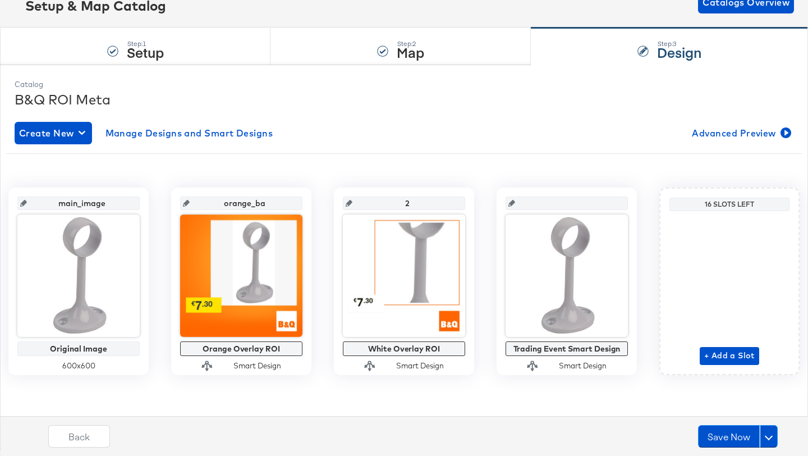
type input "orange_bau"
click at [411, 204] on input "2" at bounding box center [407, 198] width 110 height 30
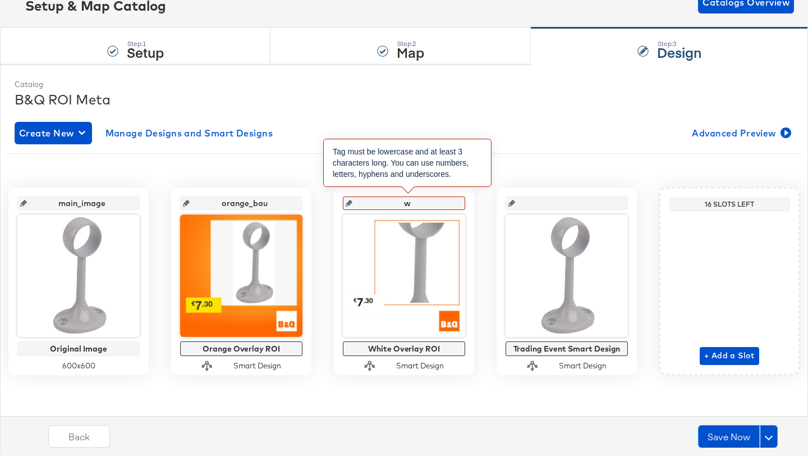
type input "wh"
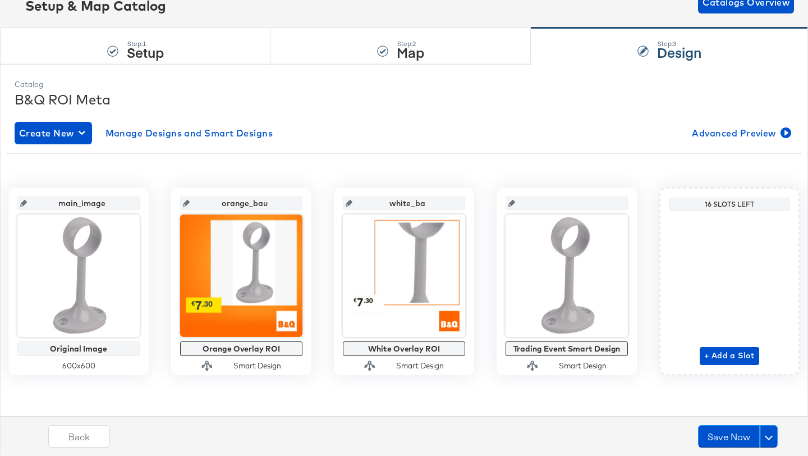
type input "white_bau"
click at [507, 160] on div "main_image Original Image 600 x 600 orange_bau Orange Overlay ROI Smart Design …" at bounding box center [404, 276] width 796 height 247
click at [544, 197] on input "text" at bounding box center [570, 198] width 110 height 30
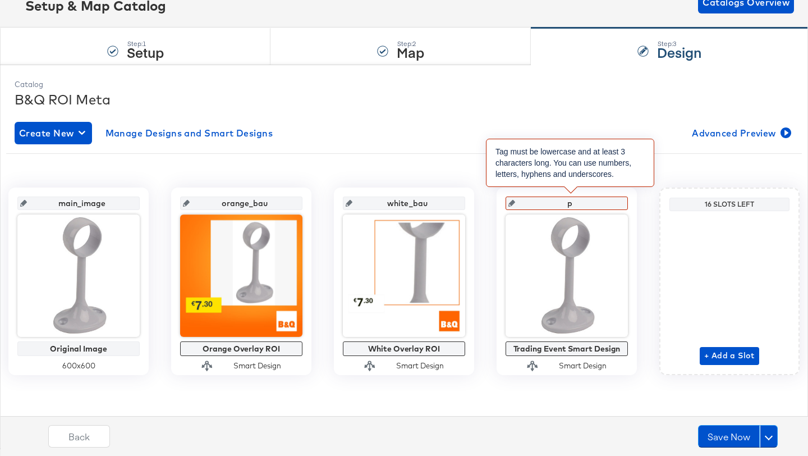
type input "pr"
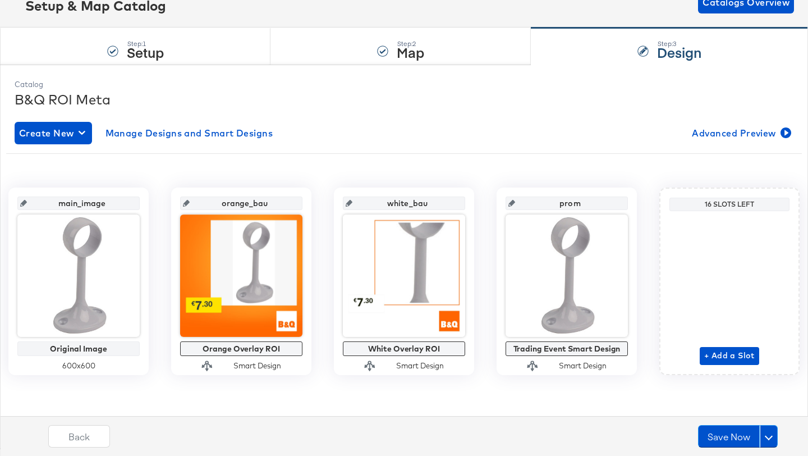
type input "promo"
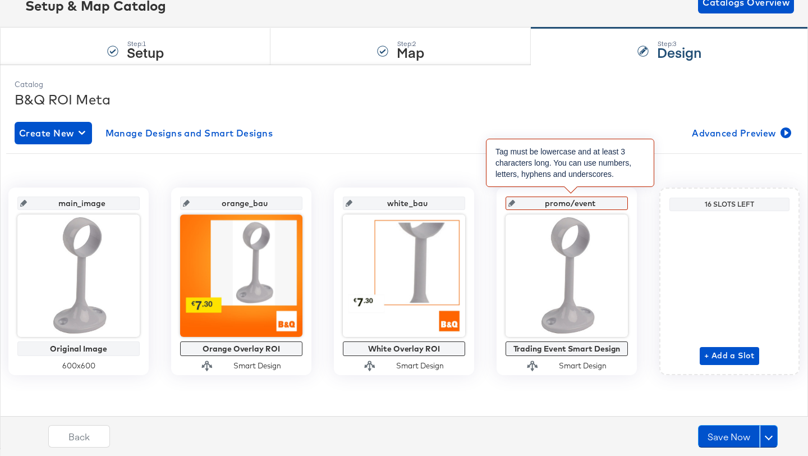
type input "promo/event"
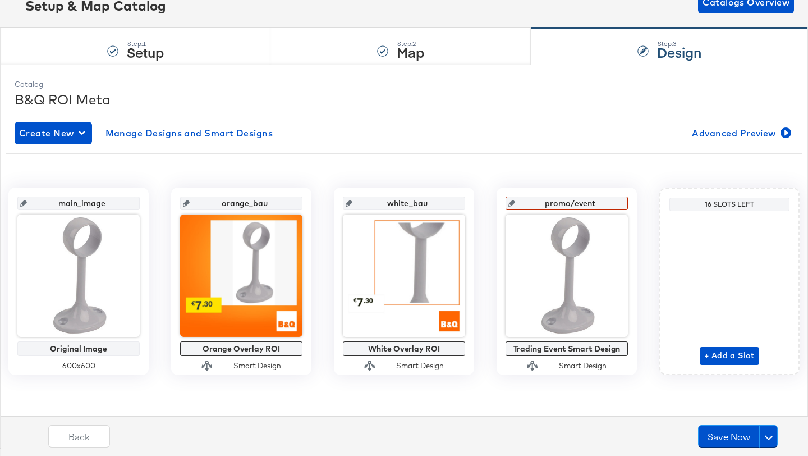
click at [467, 181] on div "main_image Original Image 600 x 600 orange_bau Orange Overlay ROI Smart Design …" at bounding box center [404, 277] width 796 height 196
click at [563, 203] on input "text" at bounding box center [570, 198] width 110 height 30
type input "promo_event"
click at [495, 388] on div "main_image Original Image 600 x 600 orange_bau Orange Overlay ROI Smart Design …" at bounding box center [404, 276] width 779 height 229
click at [718, 435] on button "Save Now" at bounding box center [729, 436] width 62 height 22
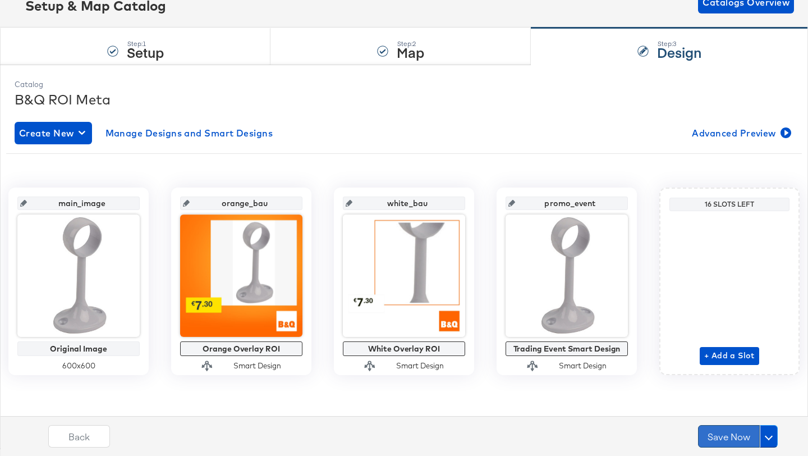
scroll to position [0, 0]
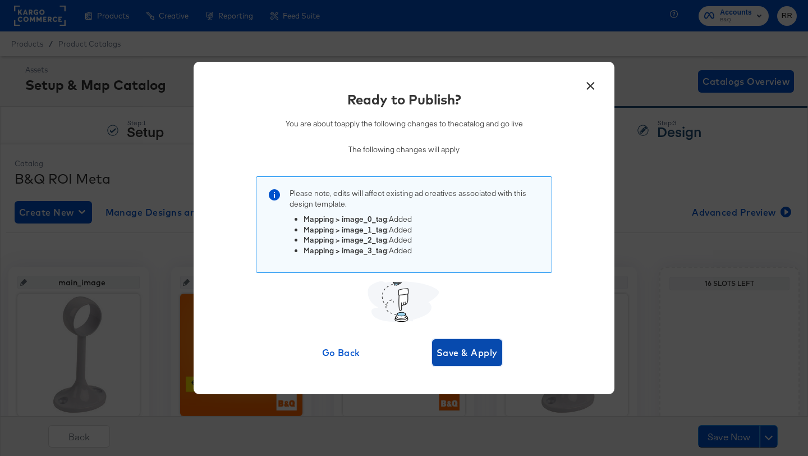
click at [471, 352] on span "Save & Apply" at bounding box center [467, 353] width 61 height 16
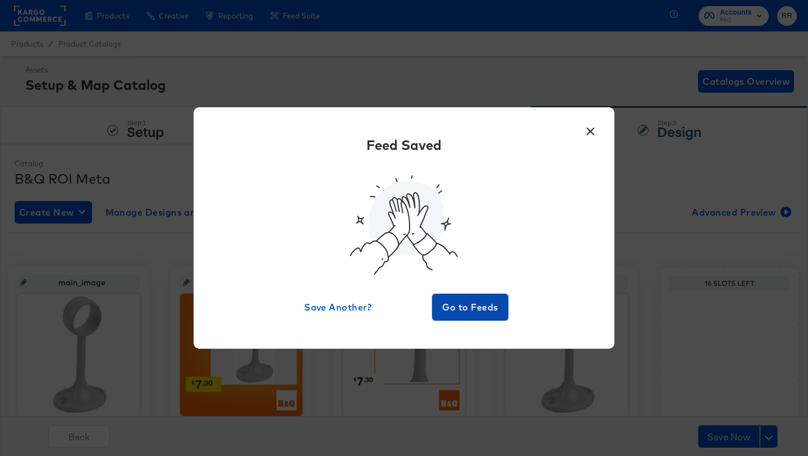
click at [465, 304] on span "Go to Feeds" at bounding box center [470, 307] width 67 height 16
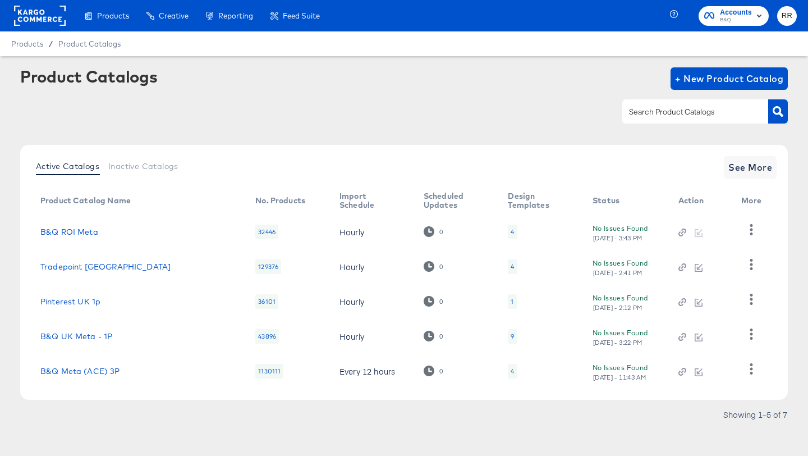
click at [508, 269] on div "4" at bounding box center [512, 266] width 9 height 15
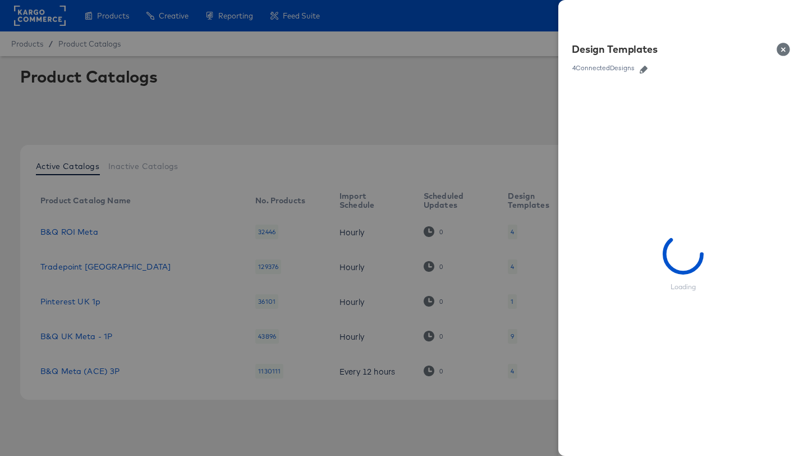
click at [645, 70] on icon "button" at bounding box center [644, 70] width 8 height 8
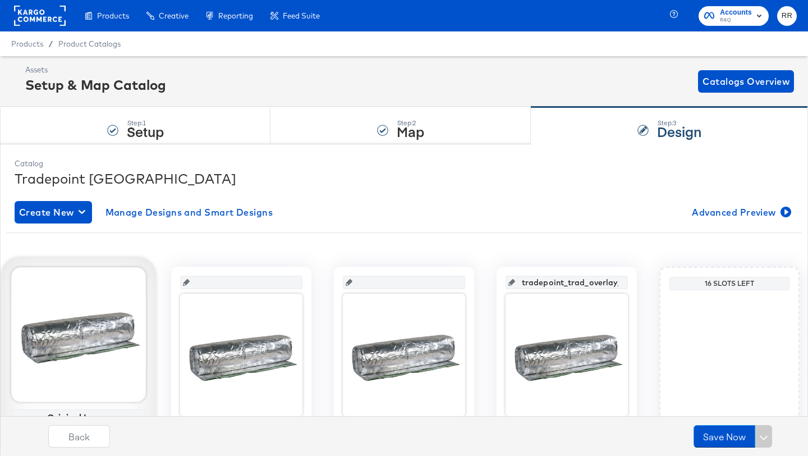
click at [89, 268] on div at bounding box center [78, 334] width 135 height 135
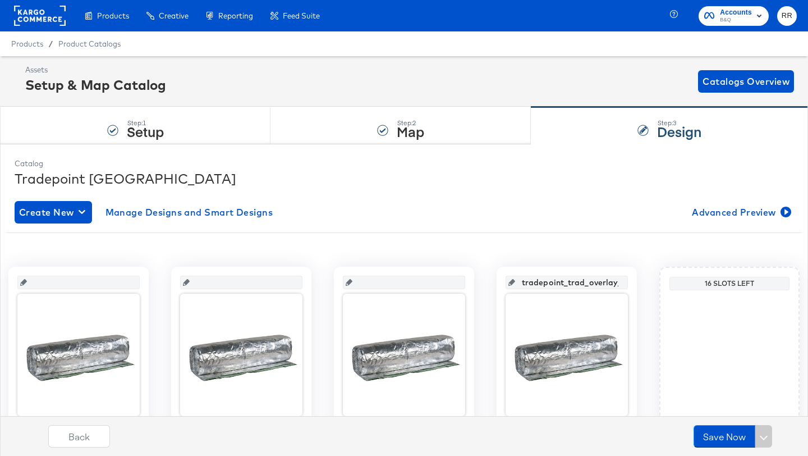
click at [75, 279] on input "text" at bounding box center [82, 278] width 110 height 30
type input "main_image"
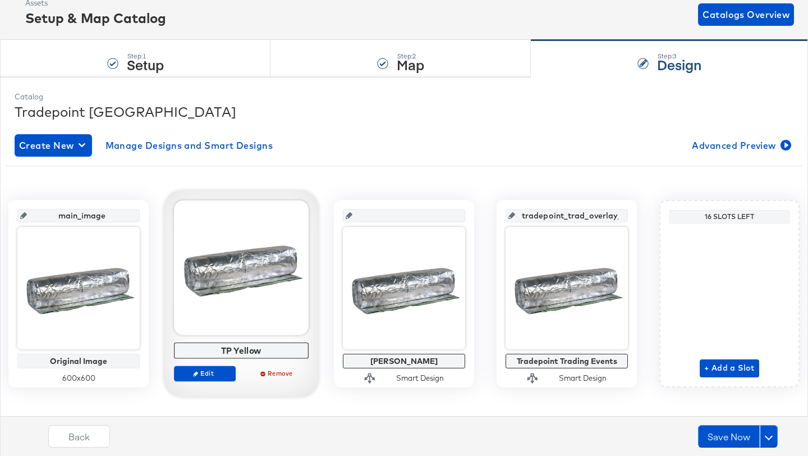
scroll to position [66, 0]
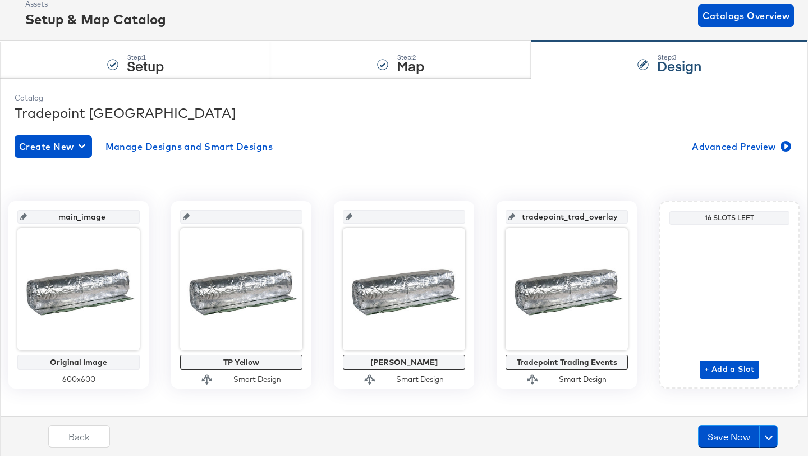
click at [243, 216] on input "text" at bounding box center [245, 212] width 110 height 30
type input "yellow_bau"
click at [416, 218] on input "text" at bounding box center [407, 212] width 110 height 30
type input "white_bau"
click at [549, 217] on input "tradepoint_trad_overlay_3" at bounding box center [570, 212] width 110 height 30
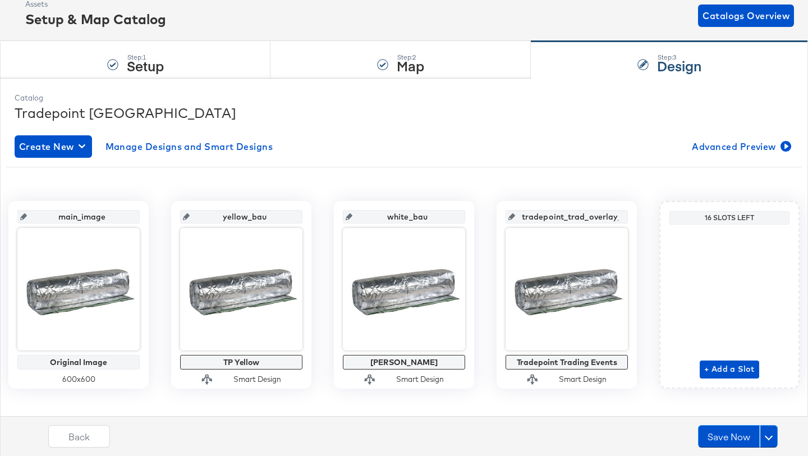
click at [549, 217] on input "tradepoint_trad_overlay_3" at bounding box center [570, 212] width 110 height 30
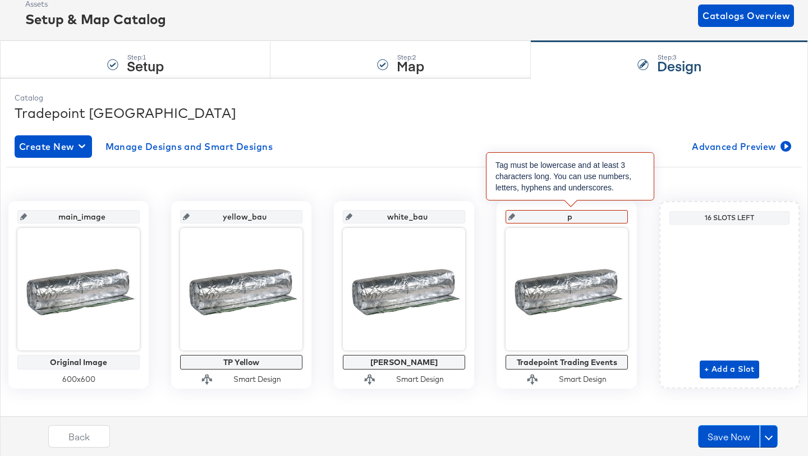
type input "pr"
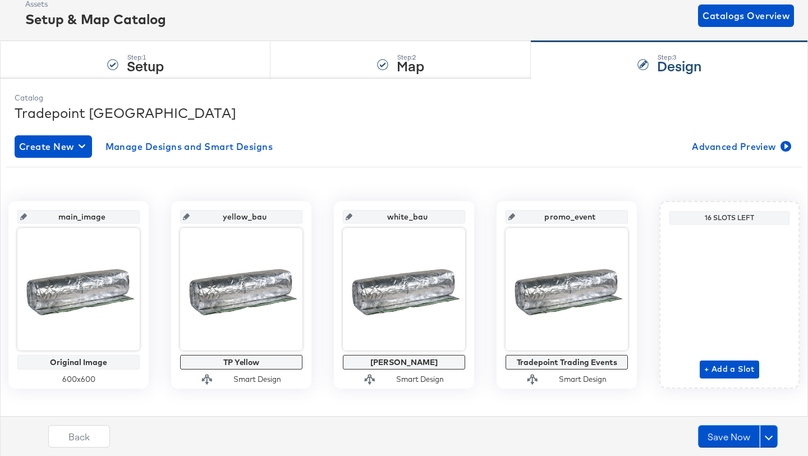
type input "promo_event"
click at [573, 176] on div "main_image Original Image 600 x 600 yellow_bau TP Yellow Smart Design white_bau…" at bounding box center [404, 290] width 779 height 229
click at [731, 435] on button "Save Now" at bounding box center [729, 436] width 62 height 22
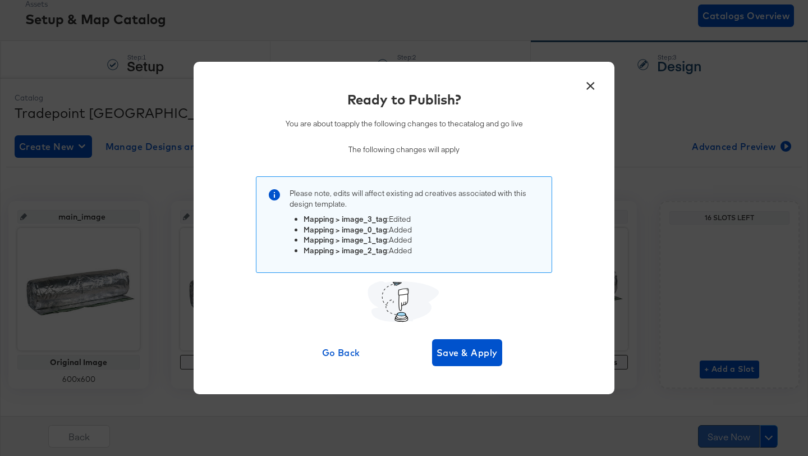
scroll to position [0, 0]
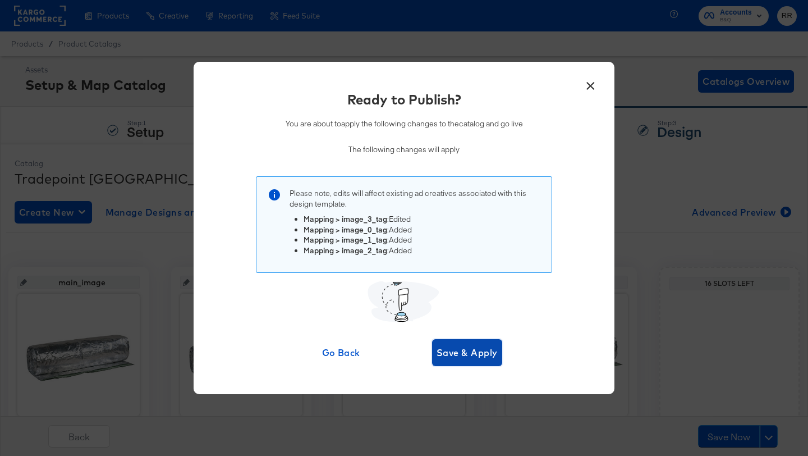
click at [463, 357] on span "Save & Apply" at bounding box center [467, 353] width 61 height 16
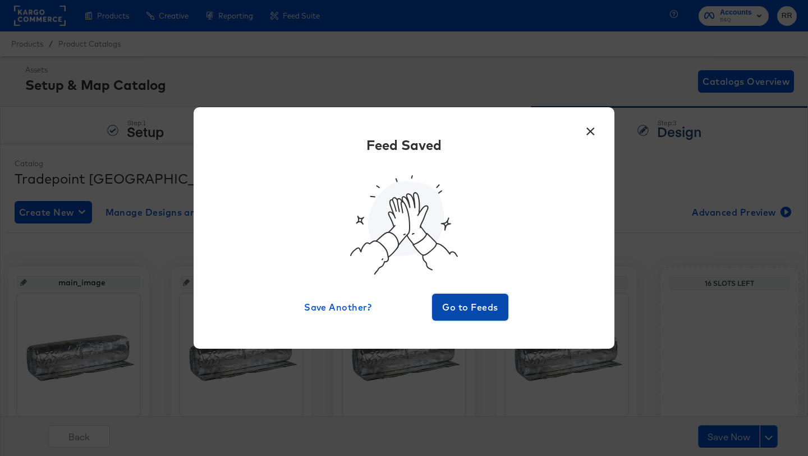
click at [463, 312] on span "Go to Feeds" at bounding box center [470, 307] width 67 height 16
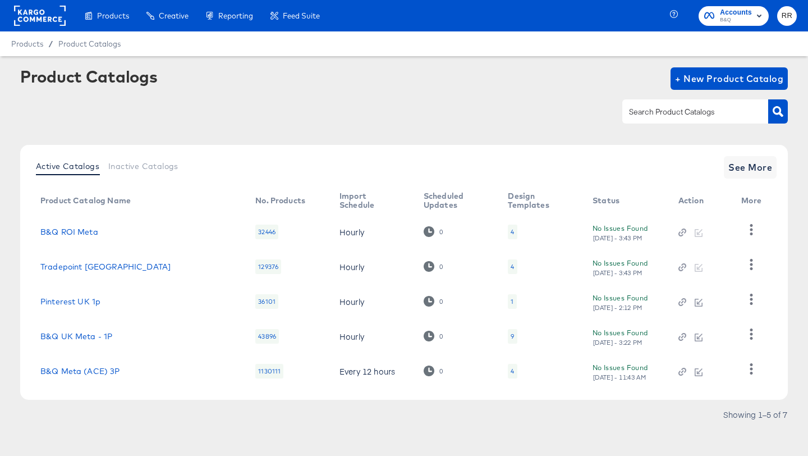
scroll to position [7, 0]
